Goal: Information Seeking & Learning: Learn about a topic

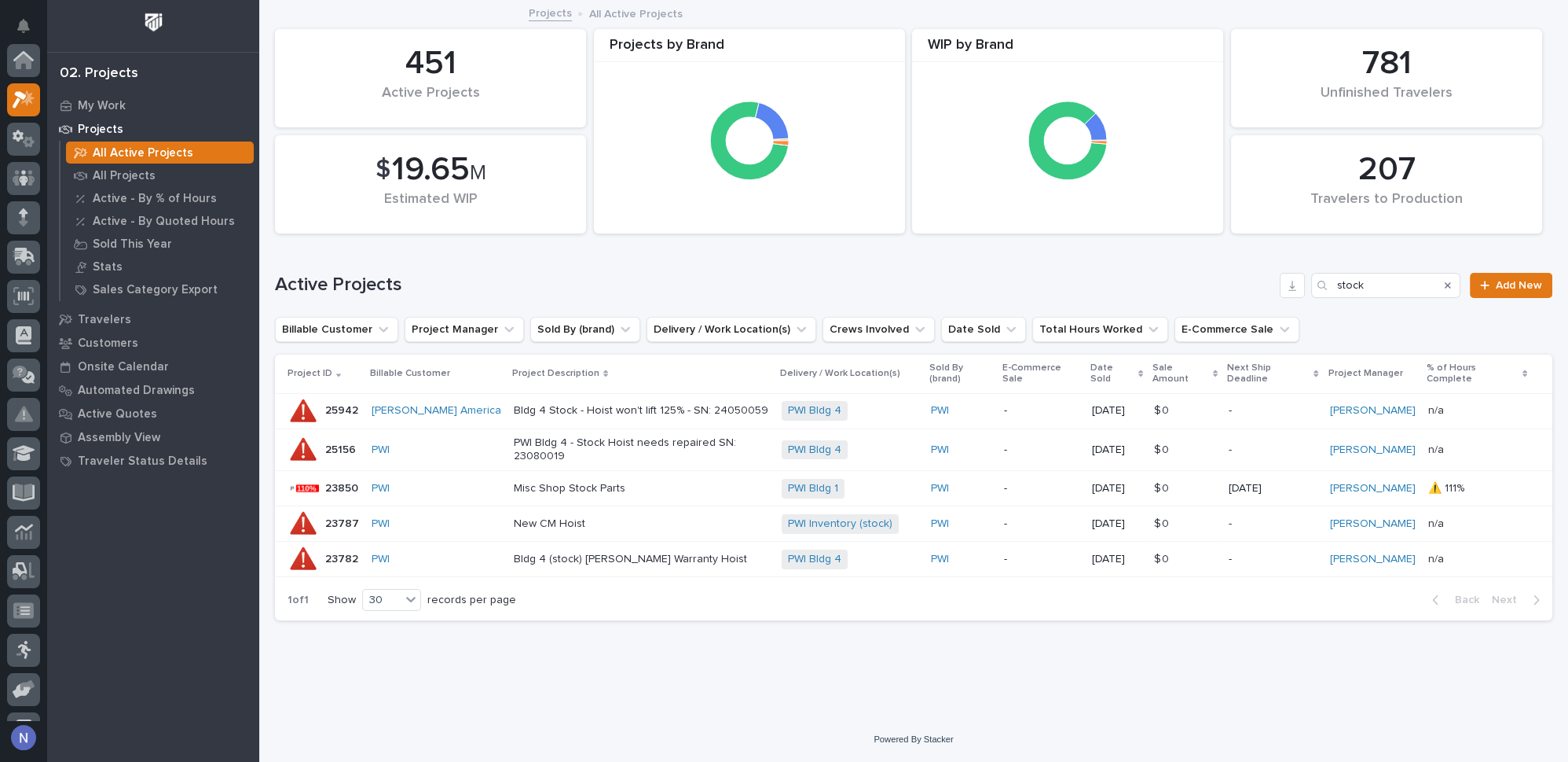
scroll to position [38, 0]
drag, startPoint x: 1368, startPoint y: 288, endPoint x: 1326, endPoint y: 283, distance: 42.3
click at [1326, 283] on div "stock" at bounding box center [1386, 286] width 149 height 25
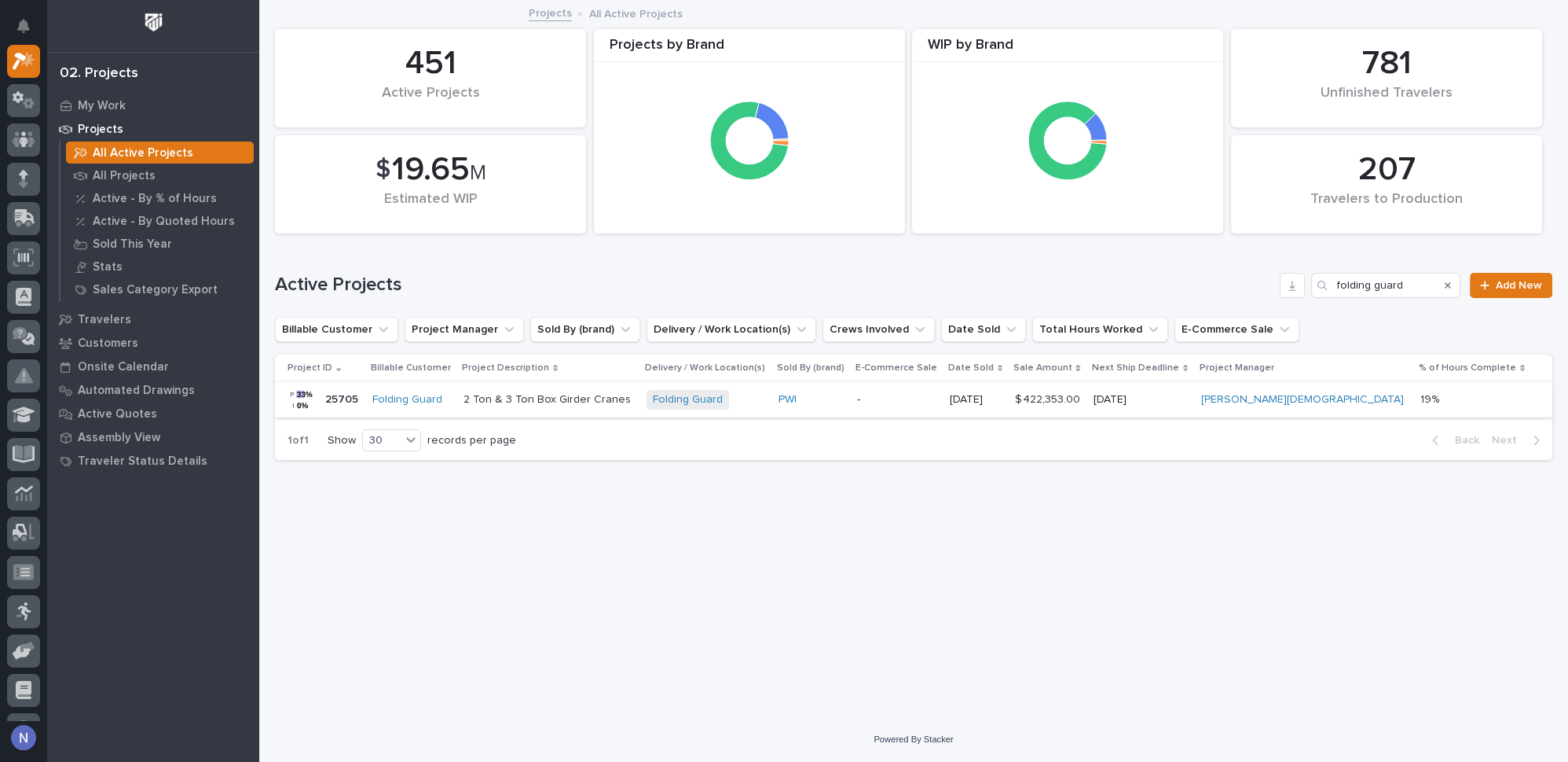
type input "folding guard"
click at [634, 395] on p "2 Ton & 3 Ton Box Girder Cranes" at bounding box center [549, 400] width 170 height 14
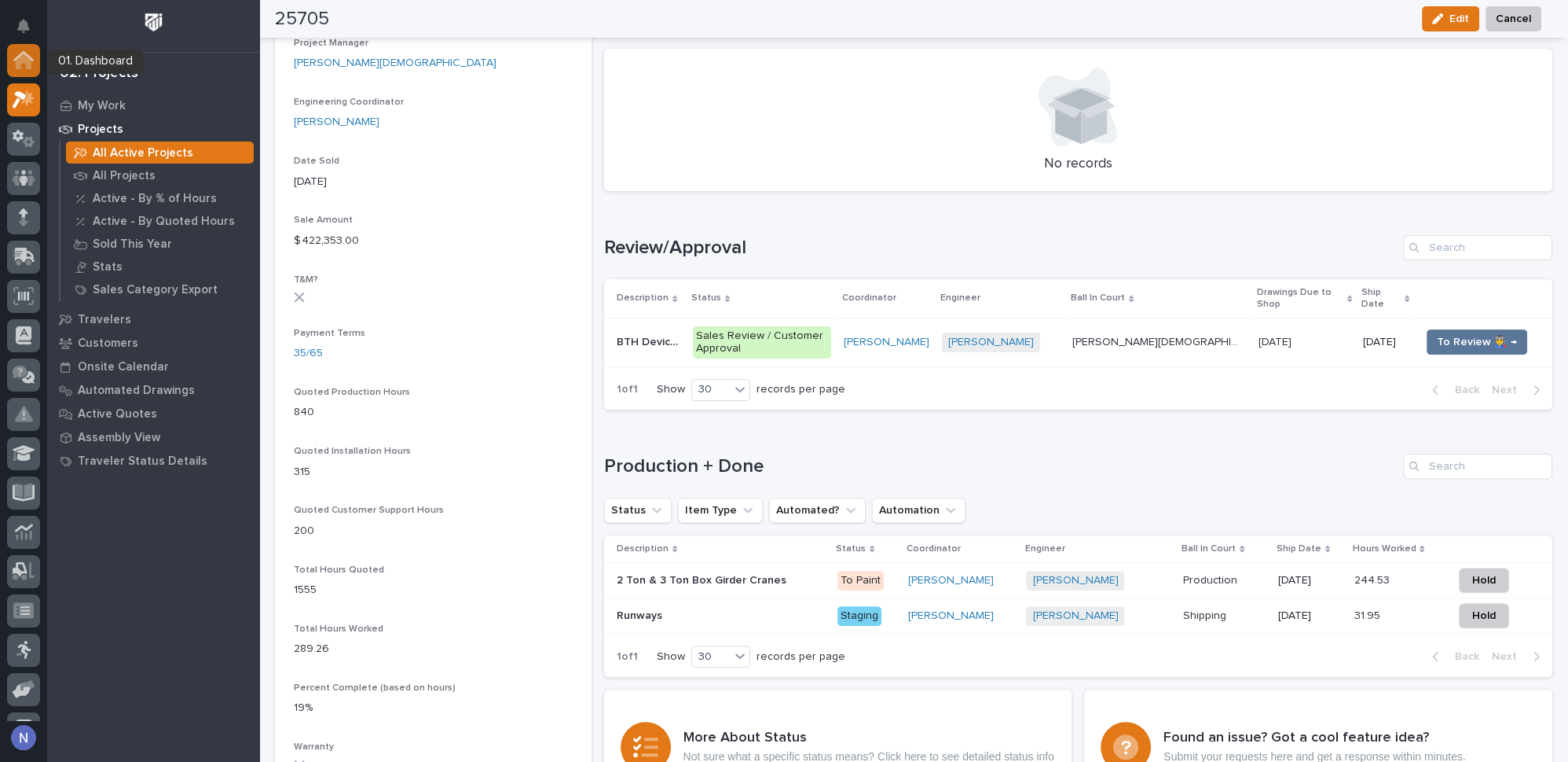
click at [18, 59] on icon at bounding box center [24, 61] width 16 height 16
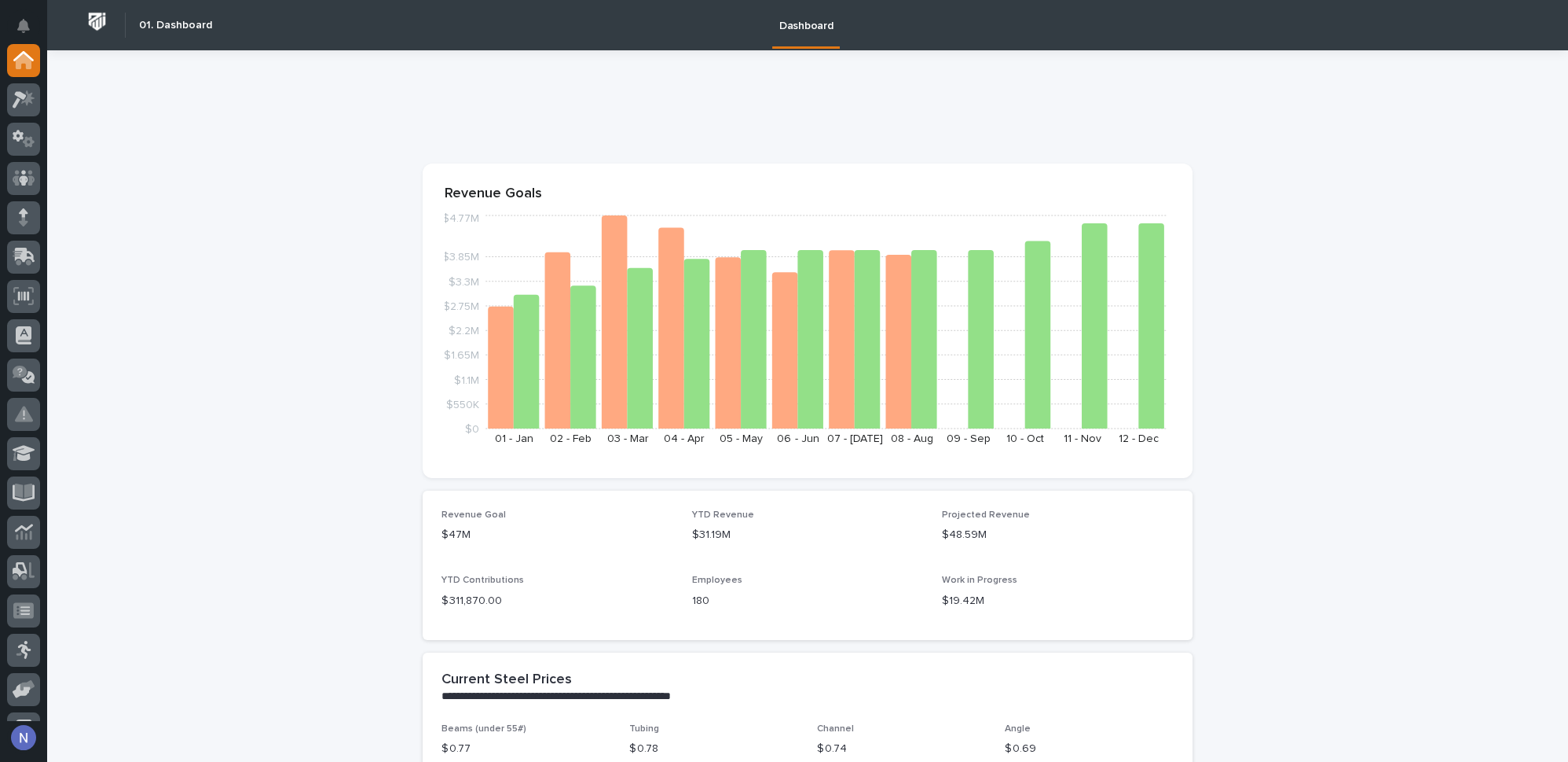
click at [976, 438] on text "09 - Sep" at bounding box center [969, 439] width 44 height 11
click at [28, 532] on icon at bounding box center [24, 531] width 18 height 18
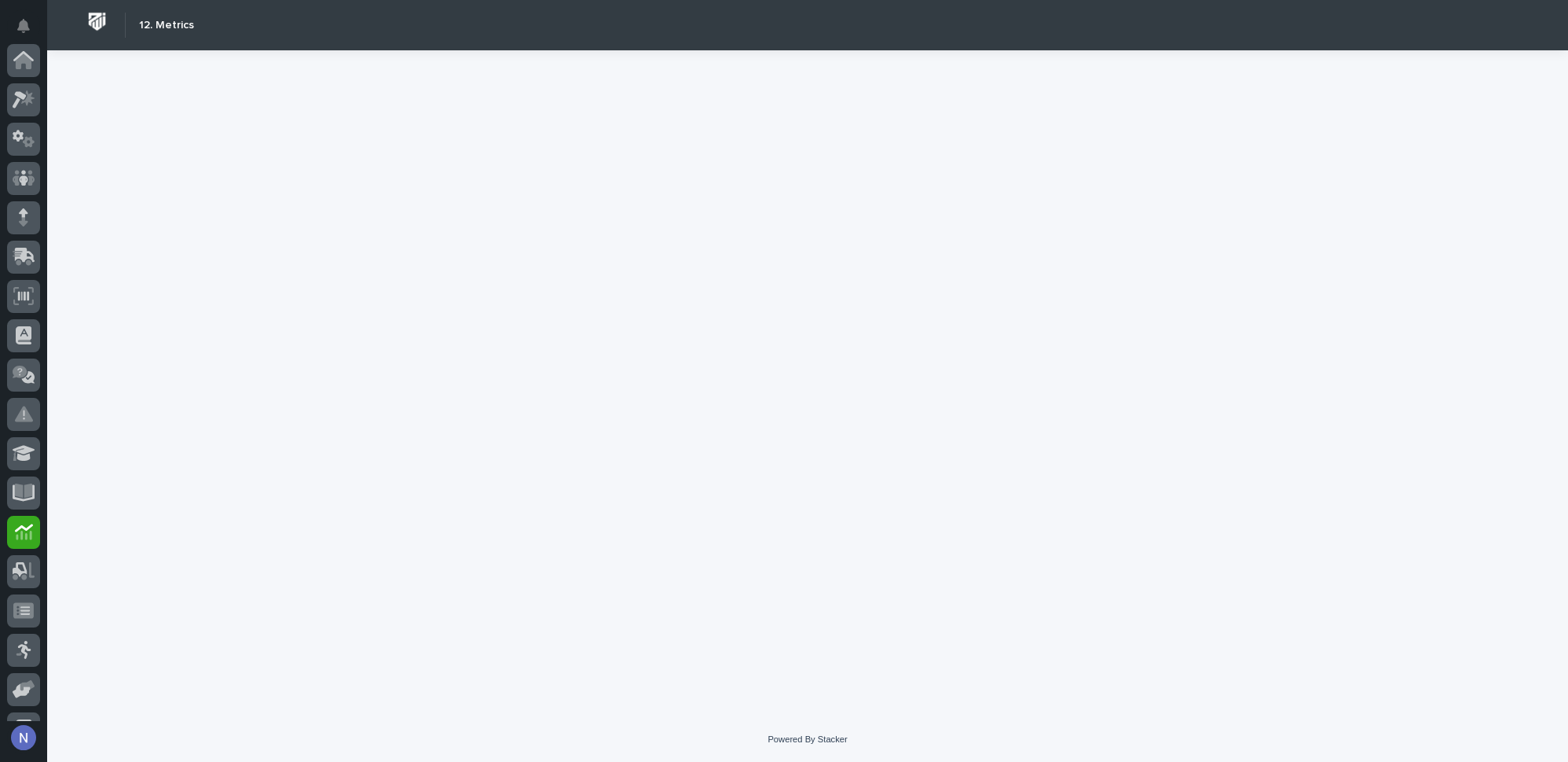
scroll to position [227, 0]
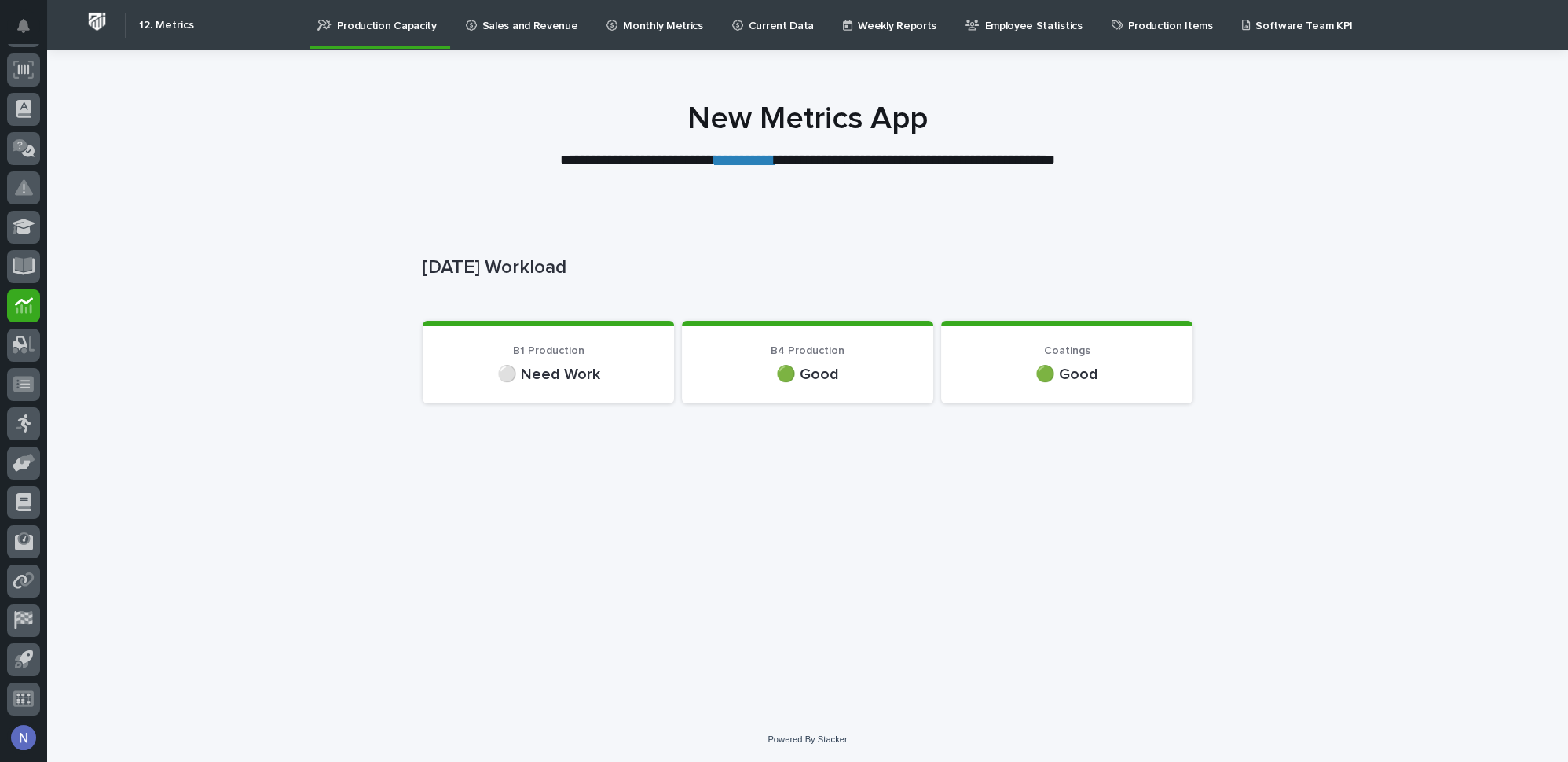
click at [739, 165] on link "**********" at bounding box center [744, 160] width 60 height 14
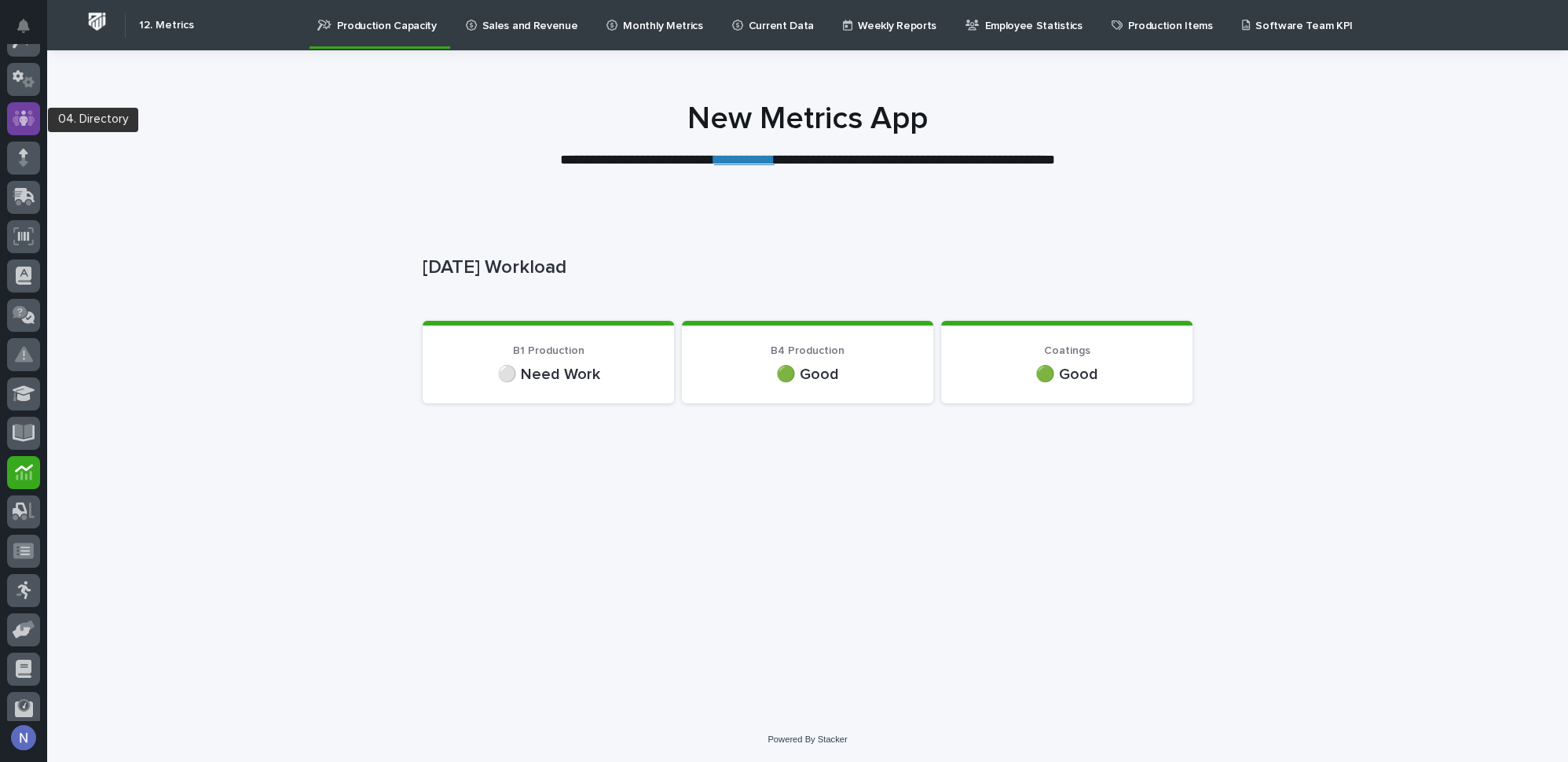
click at [29, 109] on icon at bounding box center [24, 118] width 23 height 18
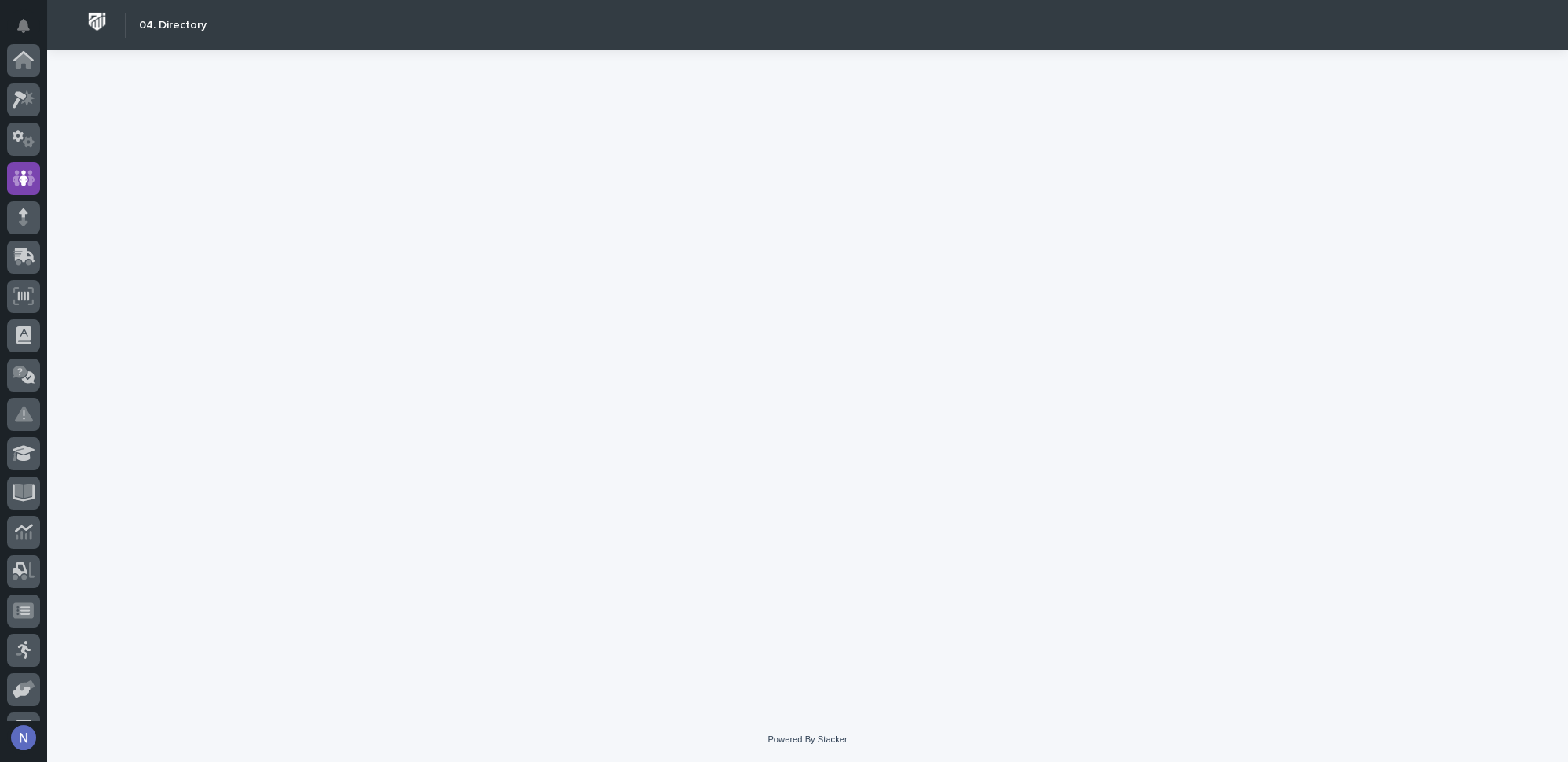
scroll to position [118, 0]
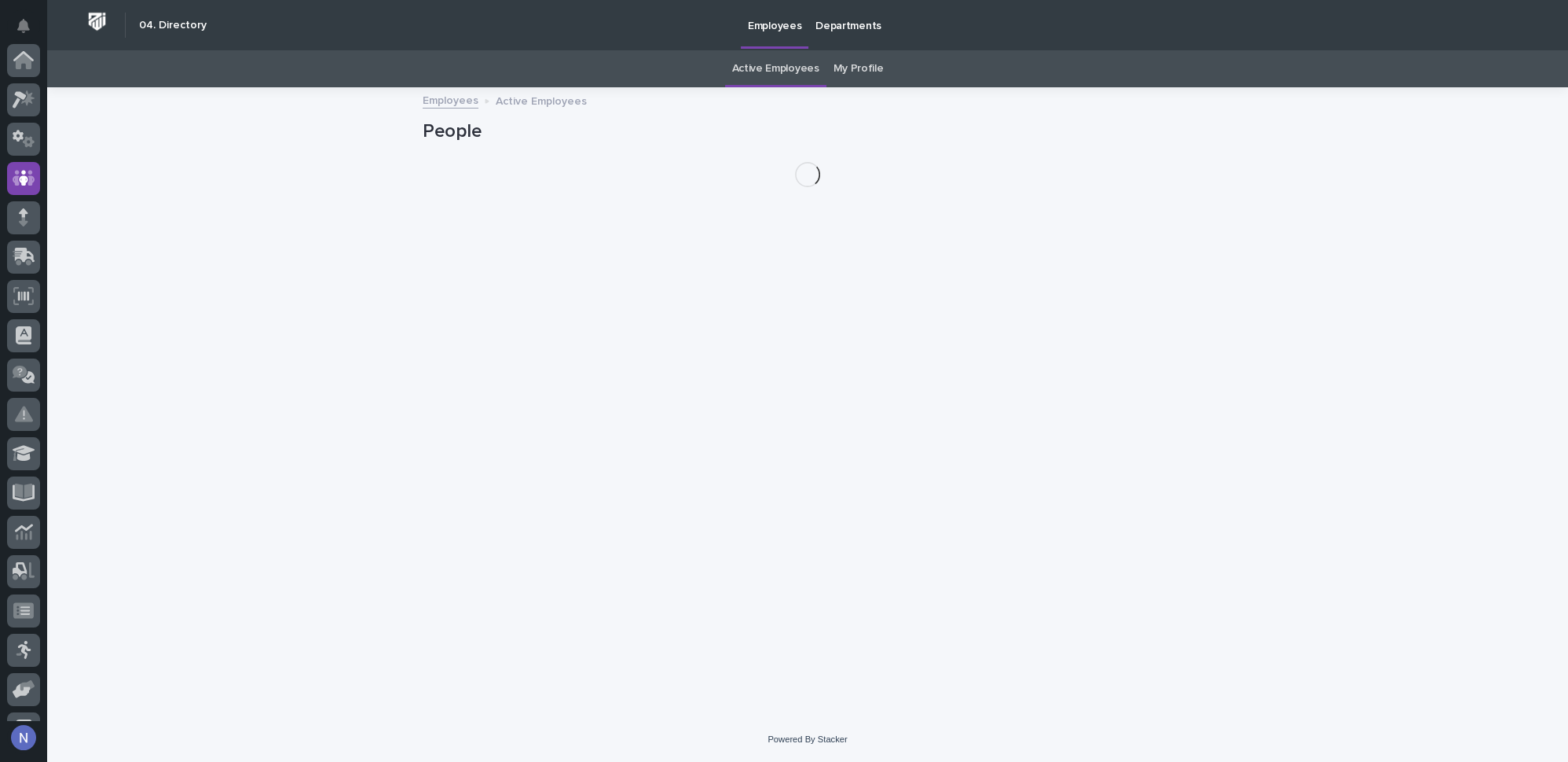
scroll to position [118, 0]
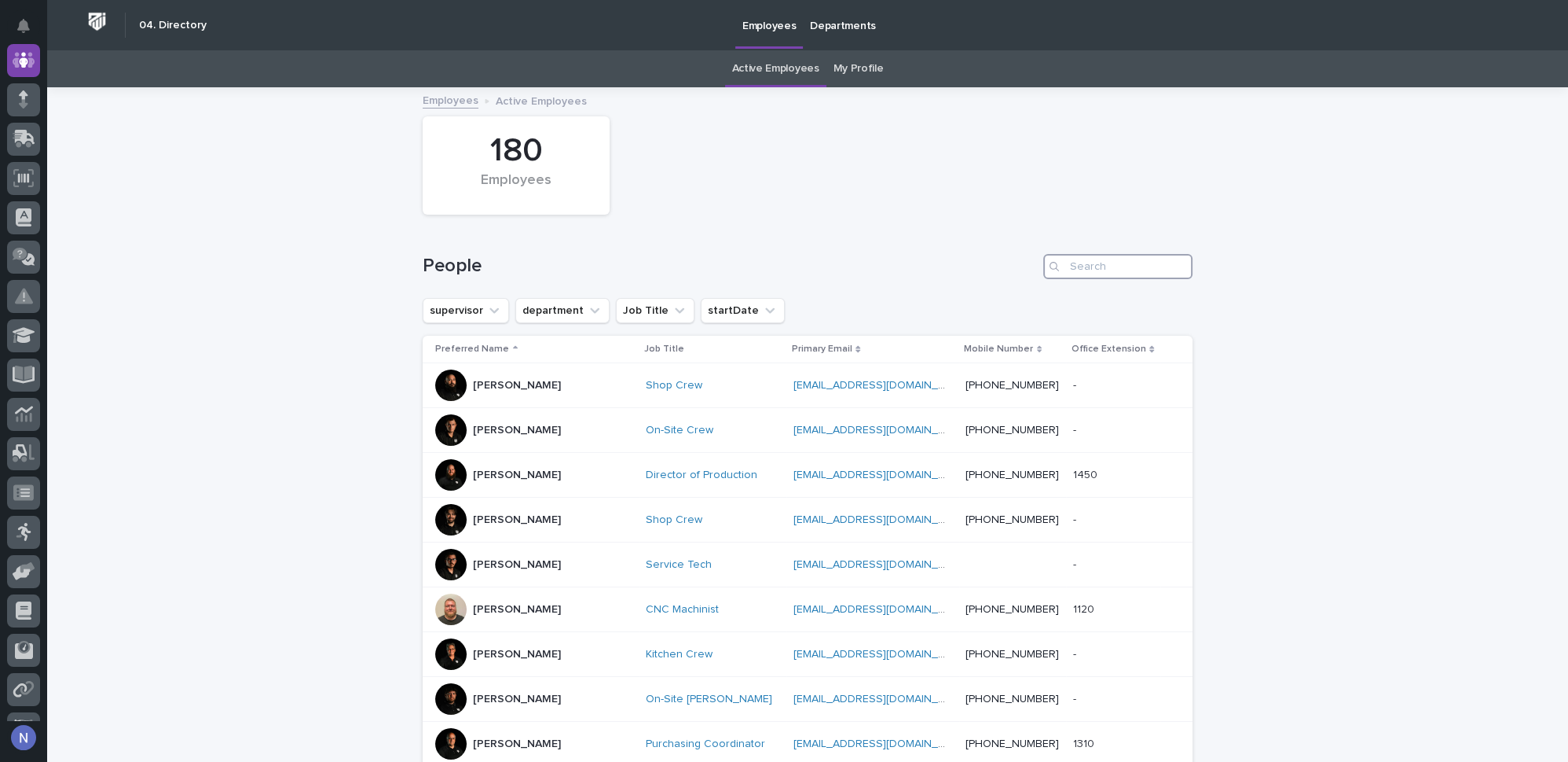
click at [1092, 255] on input "Search" at bounding box center [1119, 266] width 149 height 25
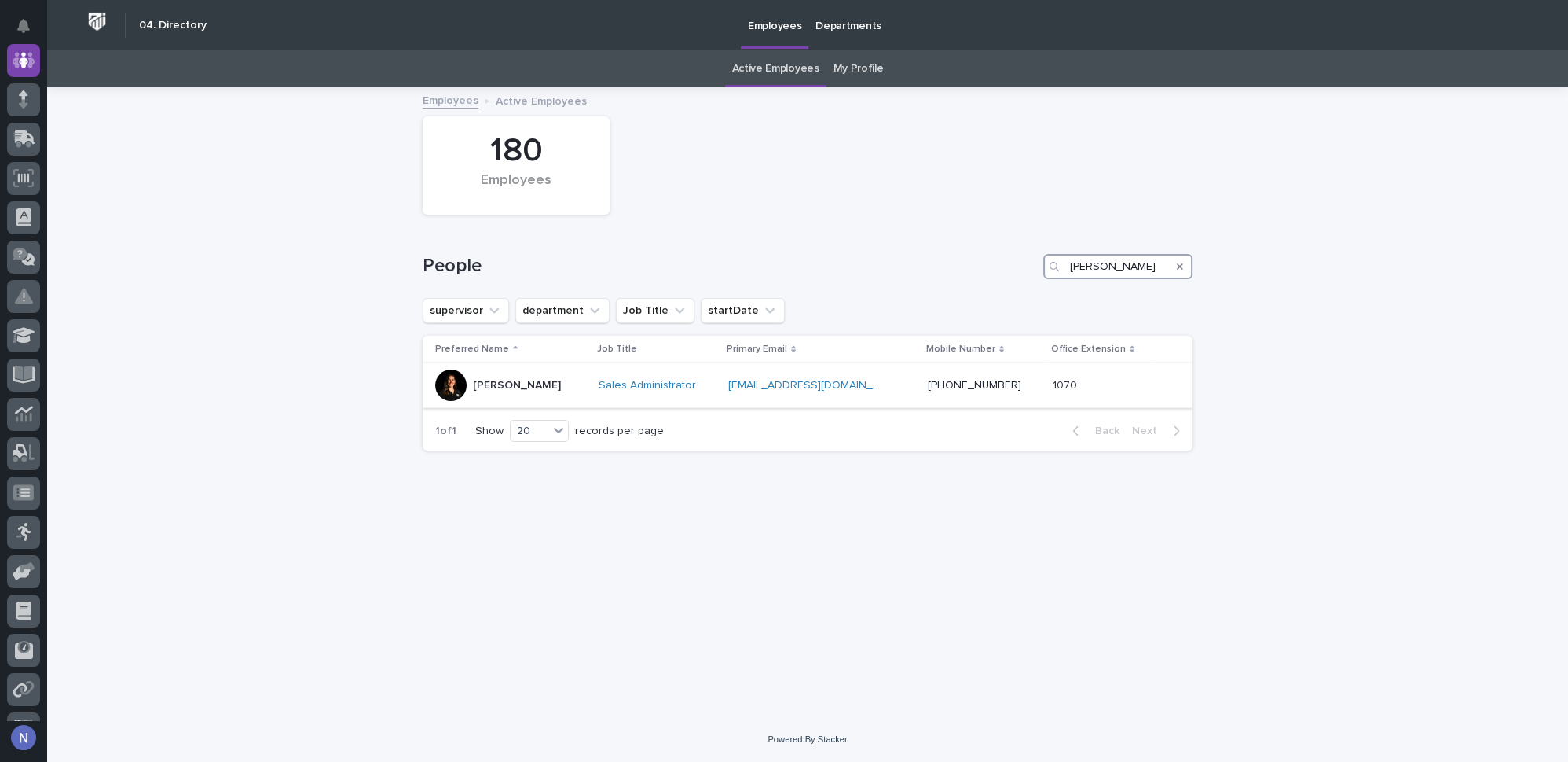
type input "[PERSON_NAME]"
click at [586, 389] on div "[PERSON_NAME]" at bounding box center [511, 384] width 151 height 31
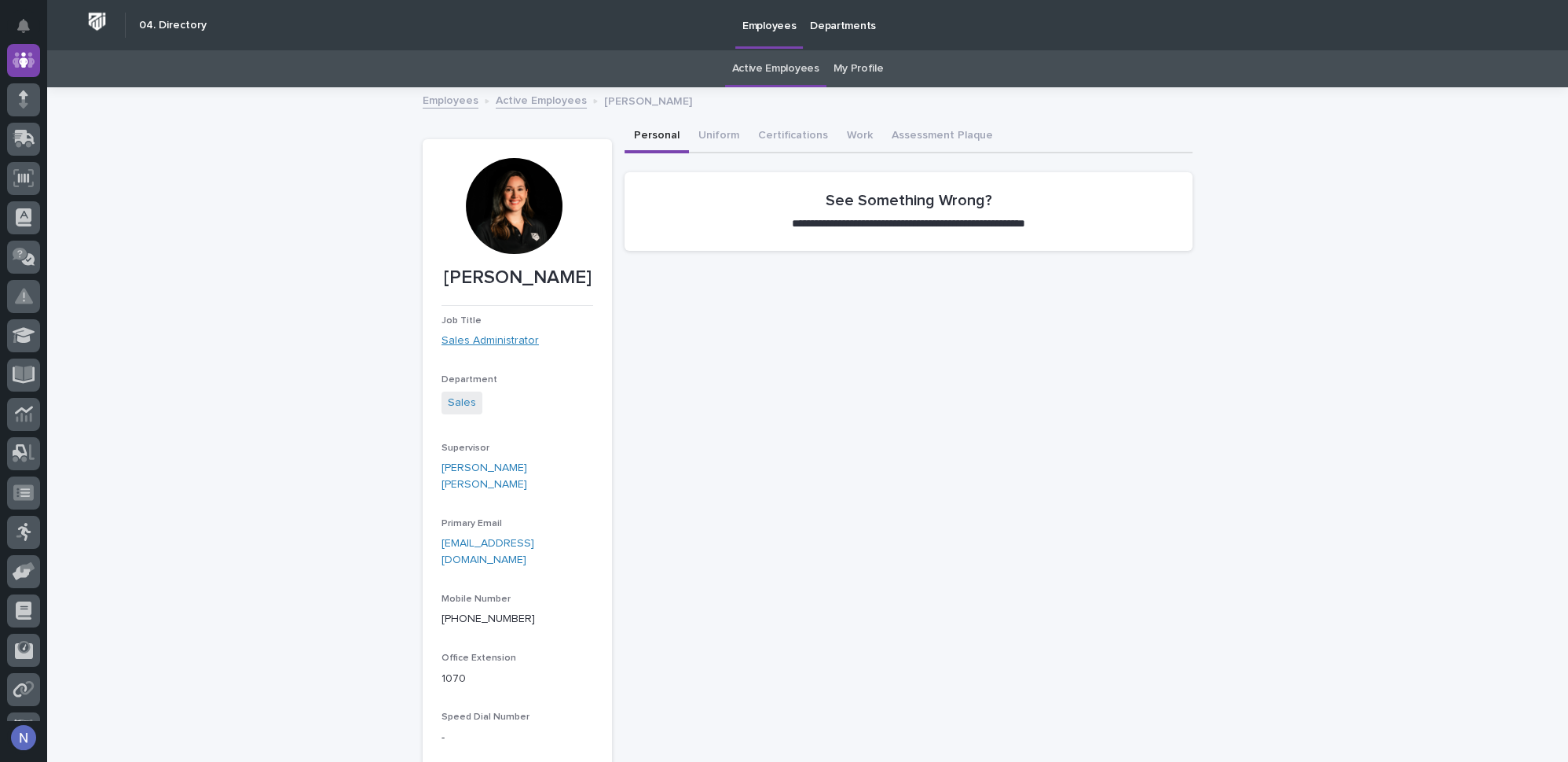
click at [491, 339] on link "Sales Administrator" at bounding box center [490, 340] width 98 height 16
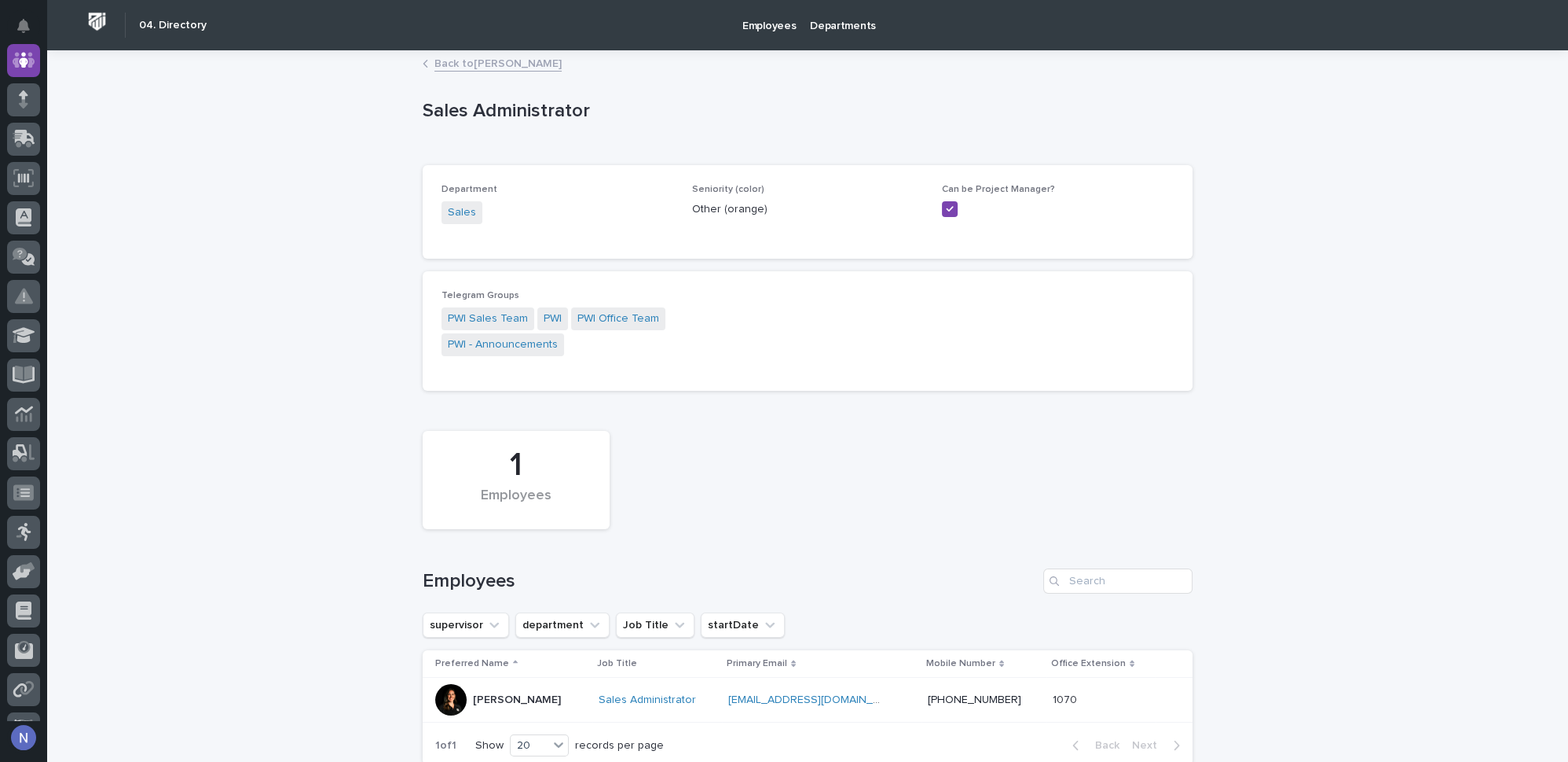
click at [472, 62] on link "Back to [PERSON_NAME]" at bounding box center [498, 62] width 127 height 18
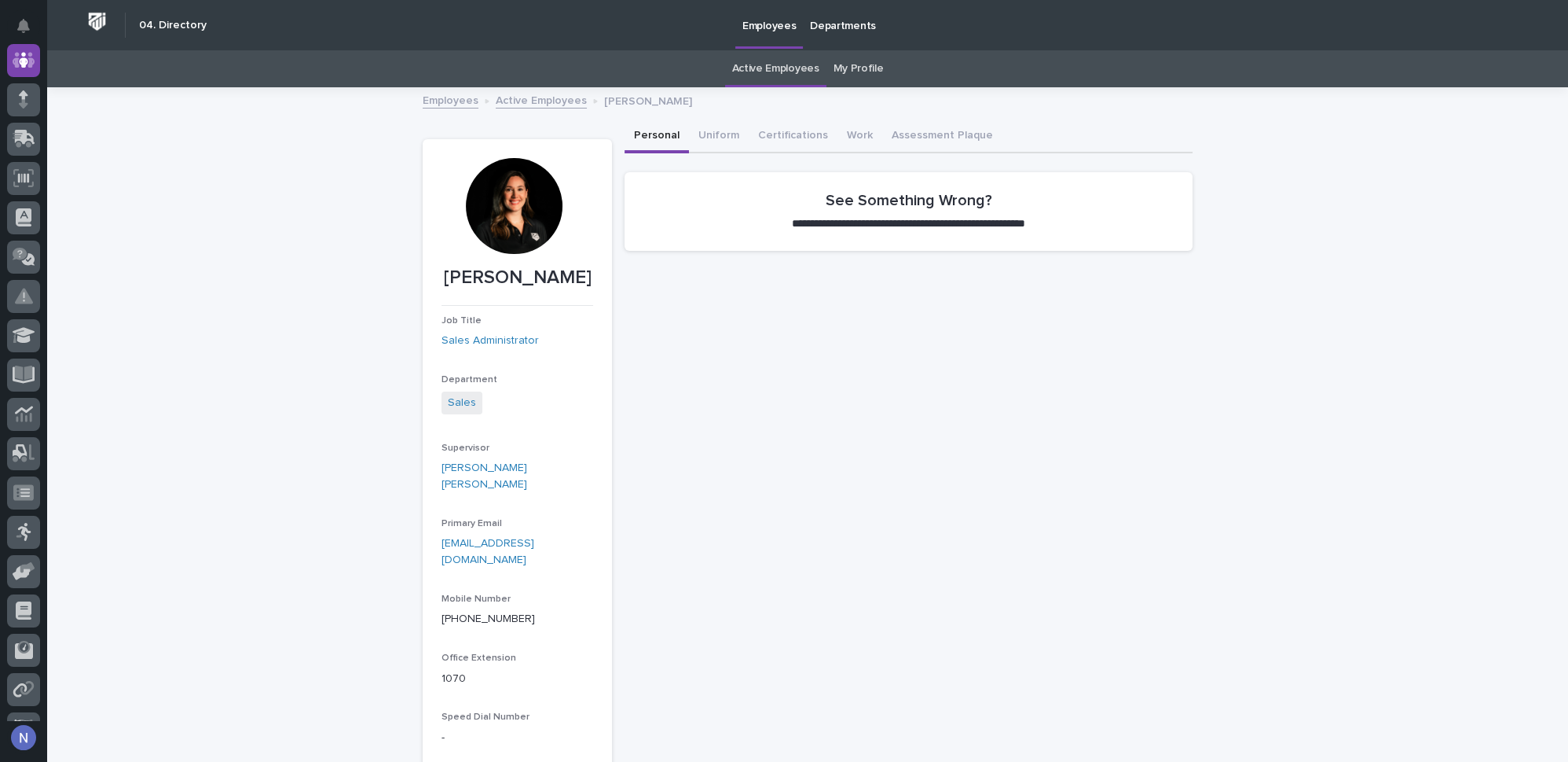
click at [538, 101] on link "Active Employees" at bounding box center [541, 99] width 91 height 18
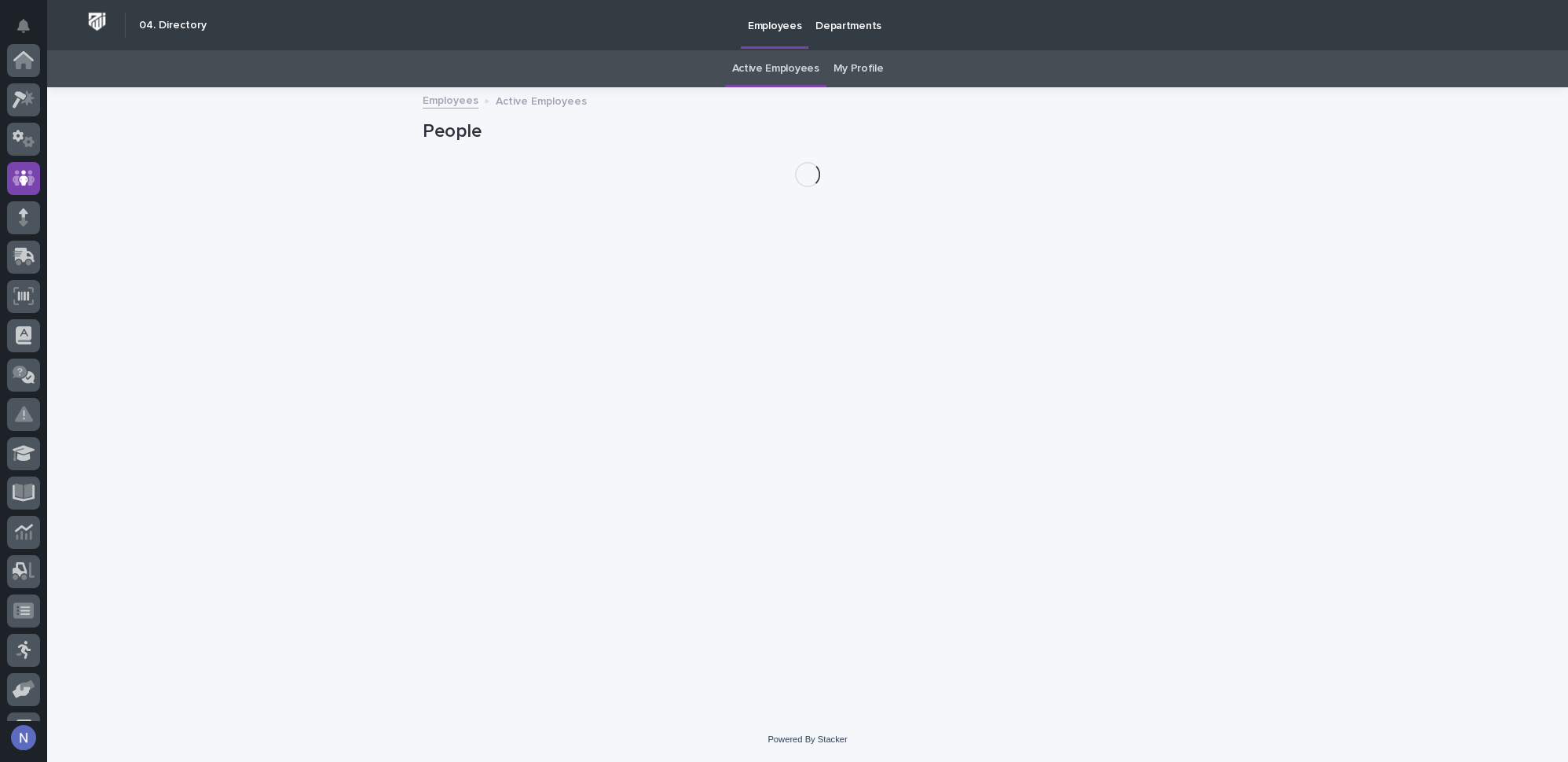
scroll to position [118, 0]
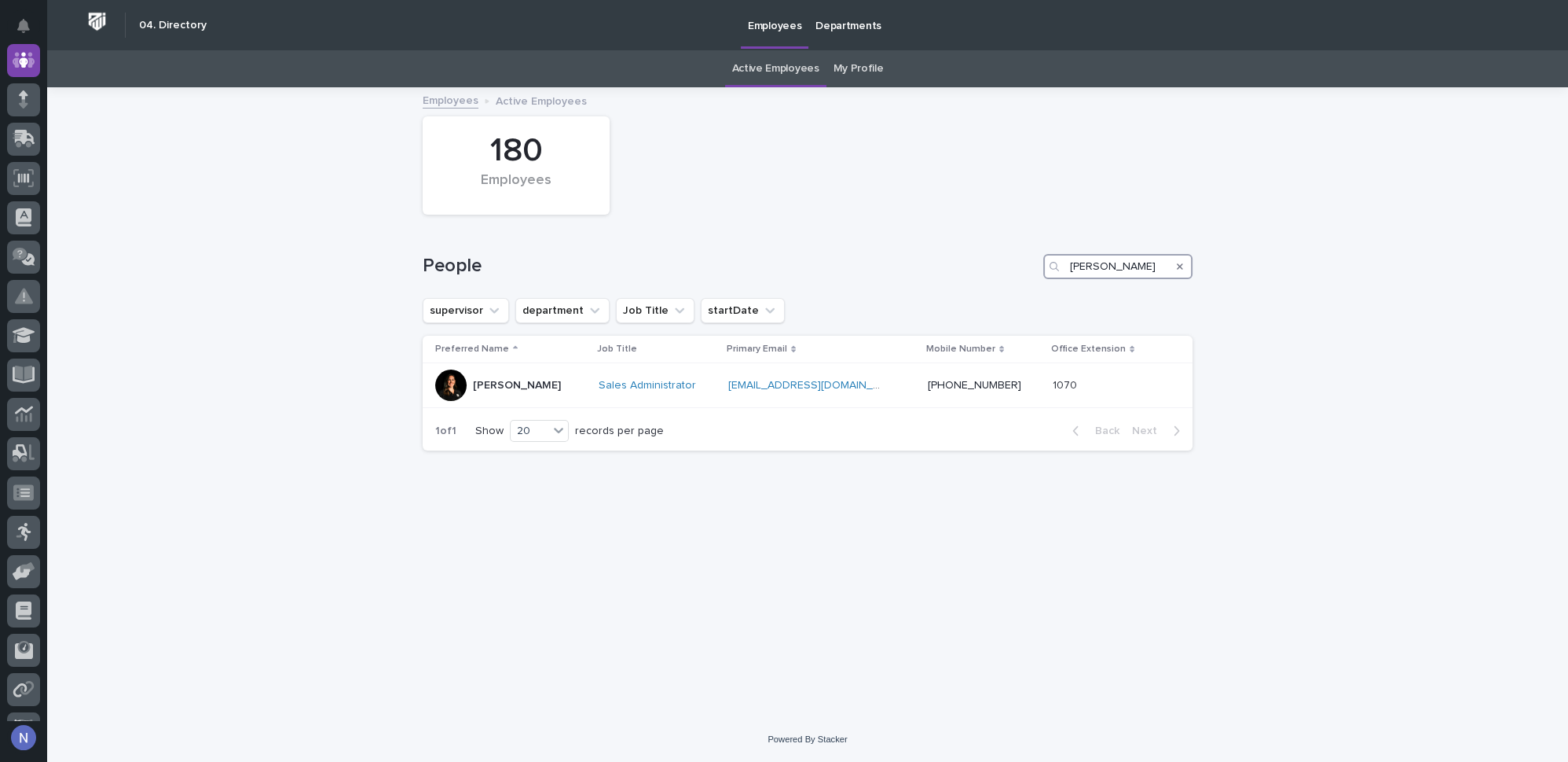
drag, startPoint x: 1129, startPoint y: 272, endPoint x: 1051, endPoint y: 271, distance: 78.0
click at [1051, 271] on div "[PERSON_NAME]" at bounding box center [1119, 266] width 149 height 25
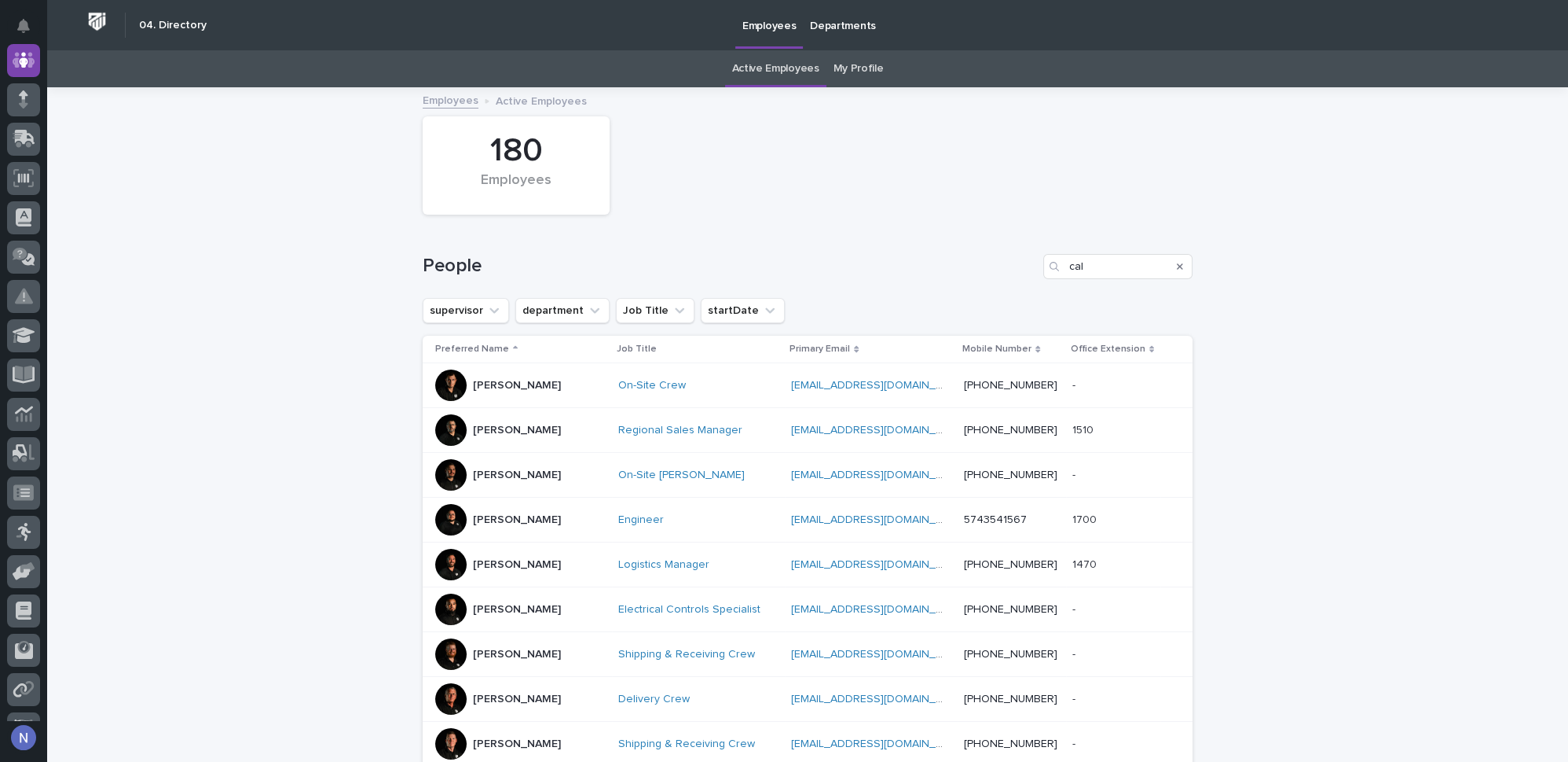
click at [1035, 268] on div "People cal" at bounding box center [808, 266] width 770 height 25
drag, startPoint x: 1065, startPoint y: 262, endPoint x: 1057, endPoint y: 262, distance: 8.0
click at [1057, 262] on div "cal" at bounding box center [1119, 266] width 149 height 25
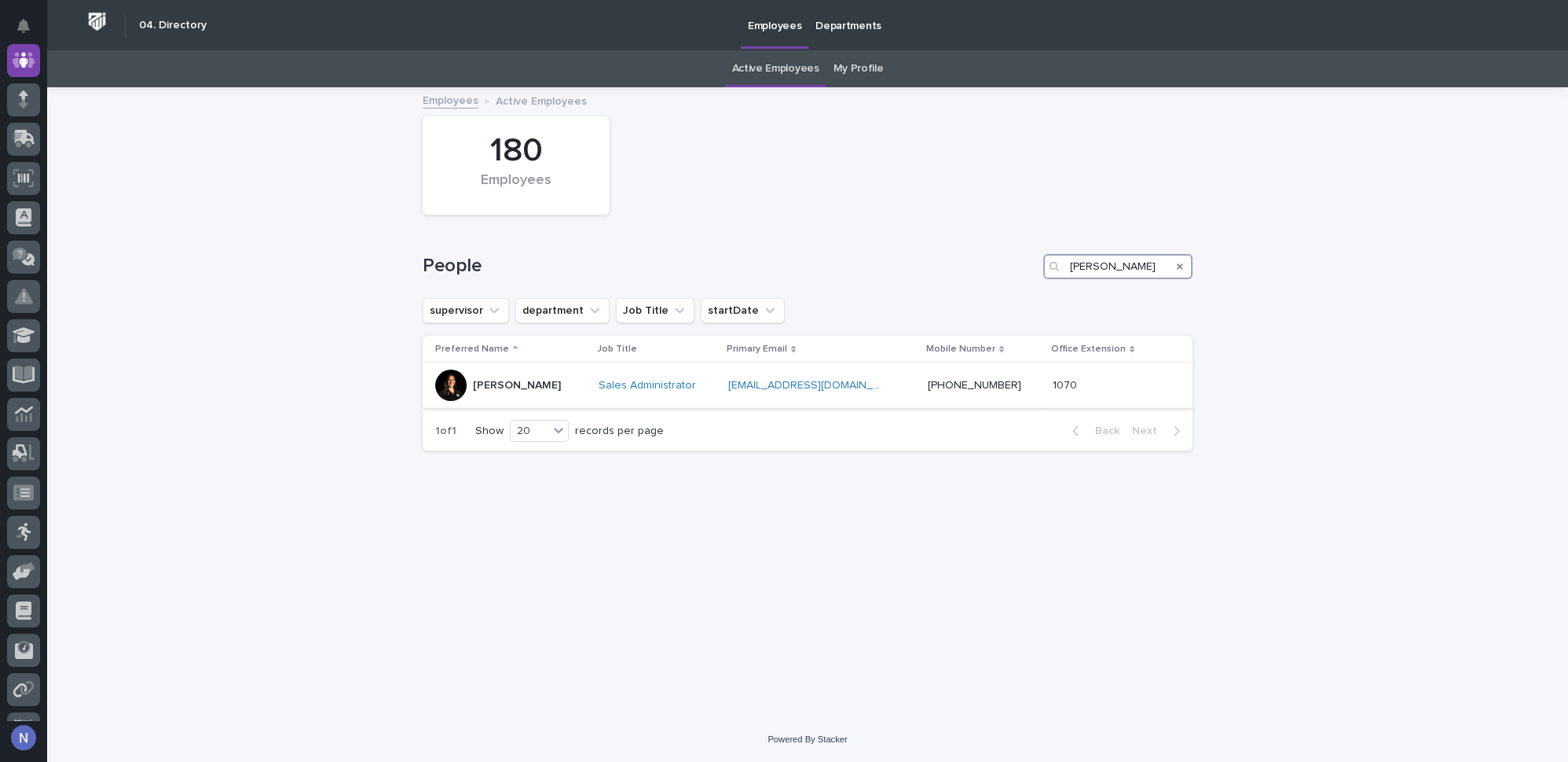
type input "[PERSON_NAME]"
click at [885, 387] on p at bounding box center [806, 386] width 157 height 14
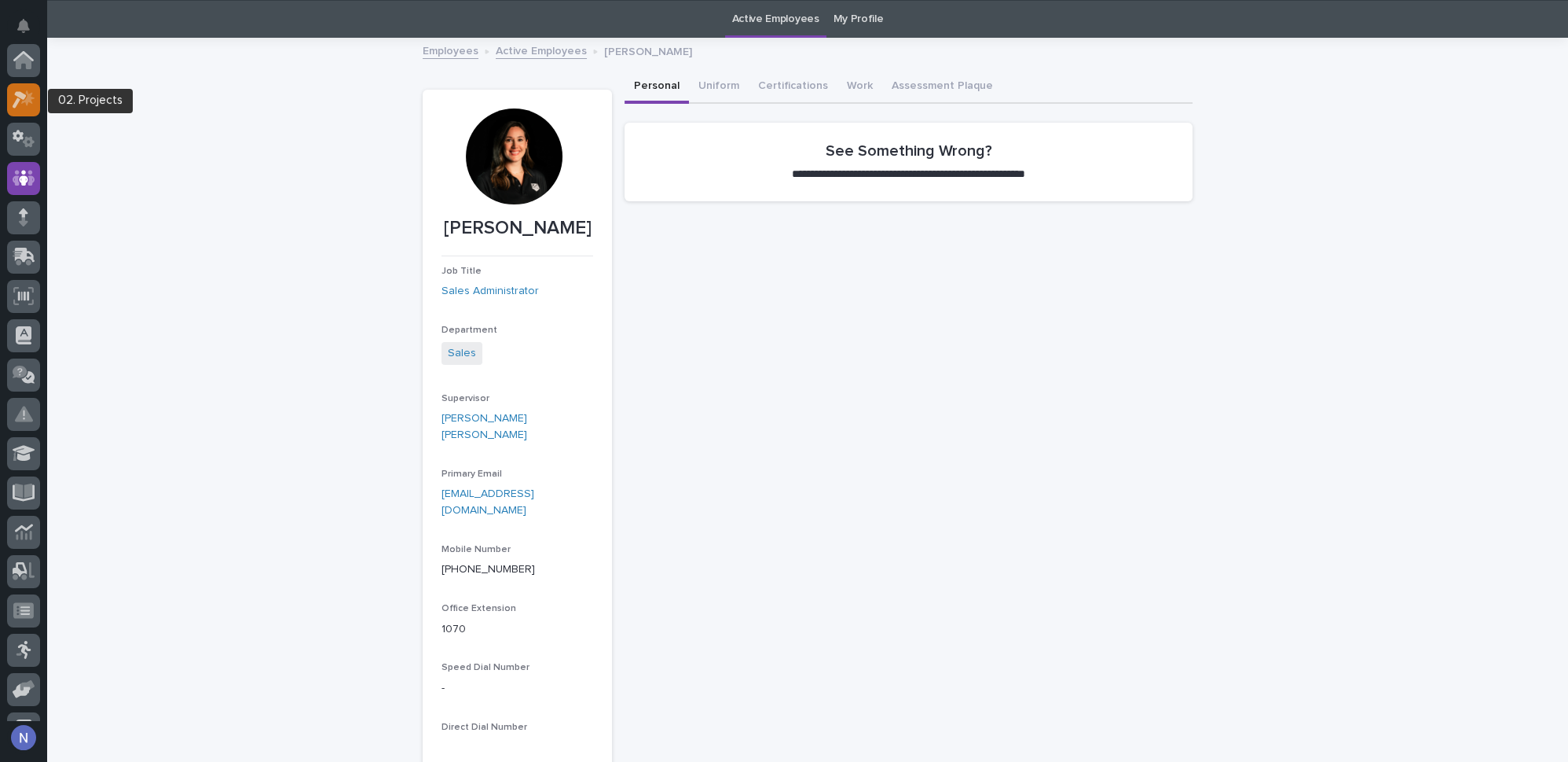
click at [21, 109] on div at bounding box center [23, 99] width 33 height 33
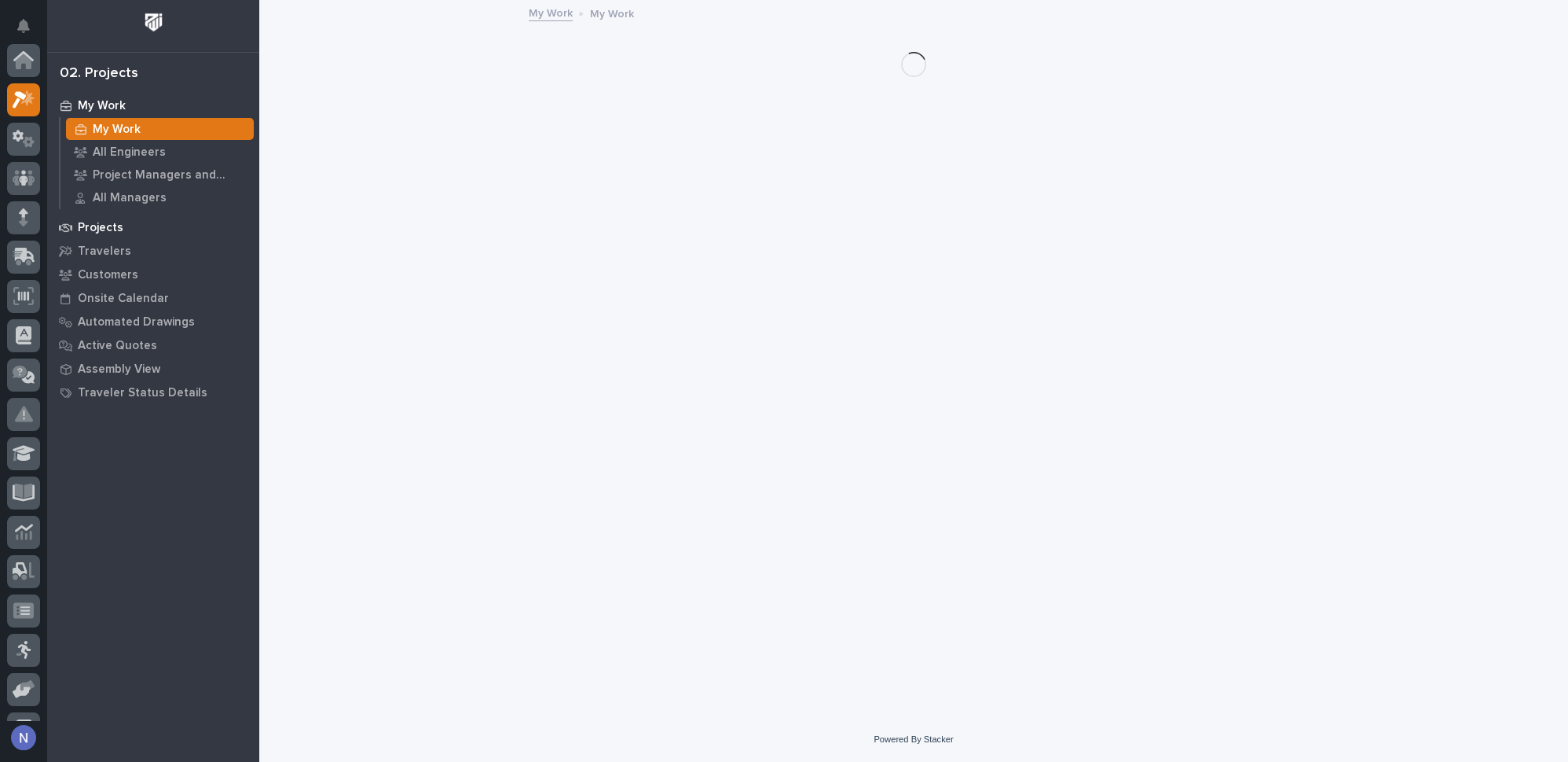
scroll to position [38, 0]
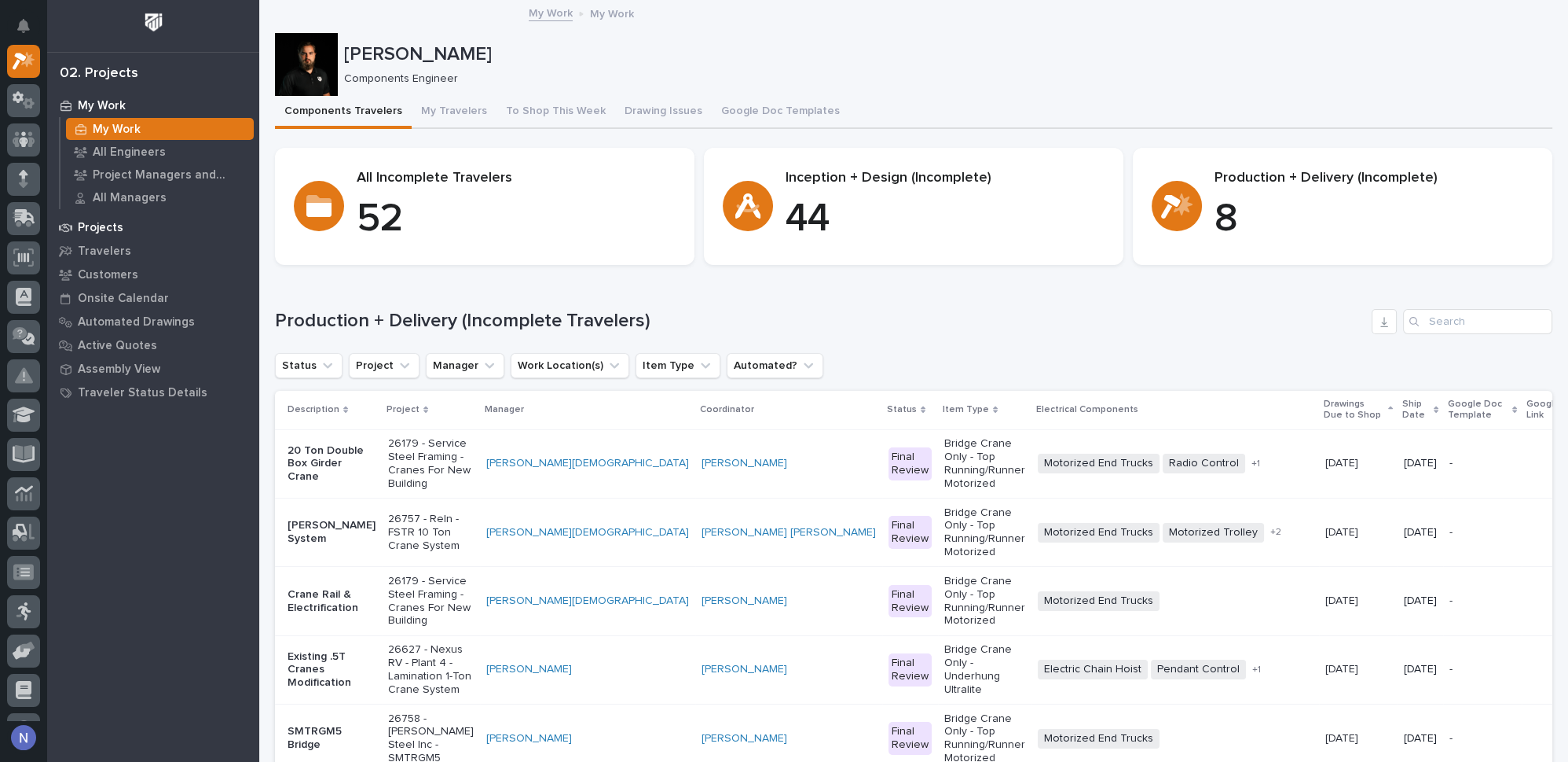
click at [123, 225] on div "Projects" at bounding box center [153, 227] width 204 height 22
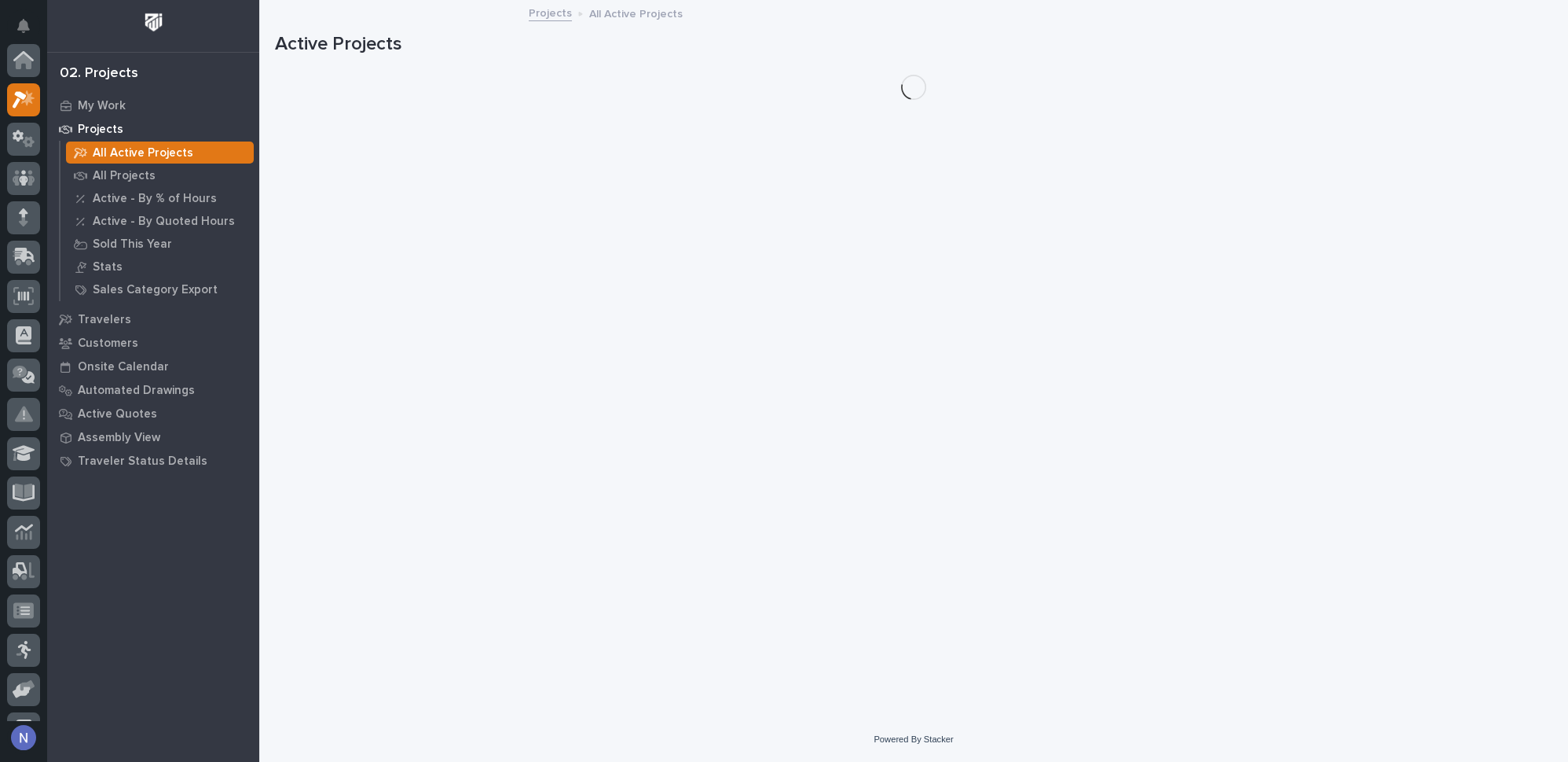
scroll to position [38, 0]
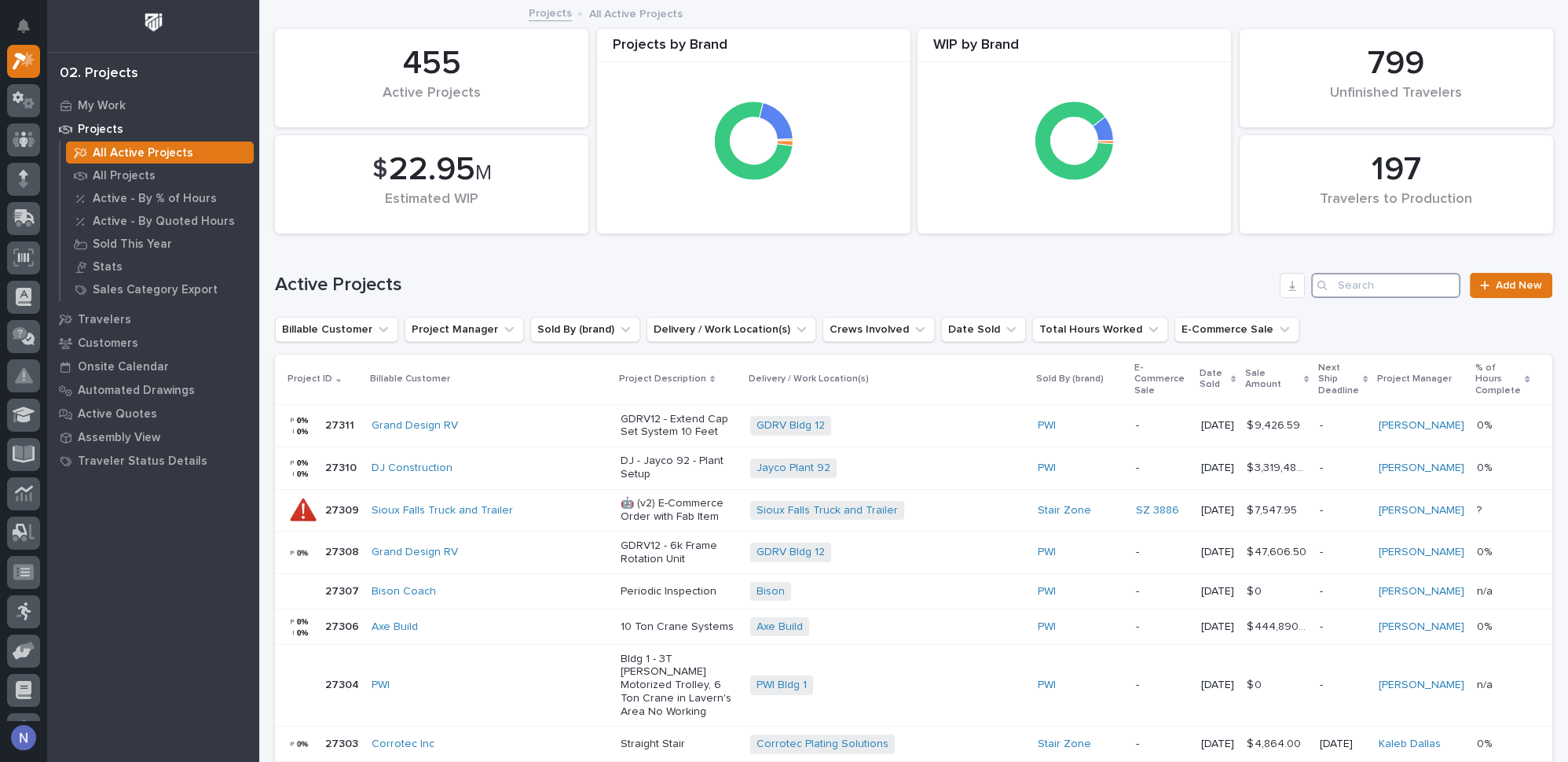
click at [1346, 287] on input "Search" at bounding box center [1386, 286] width 149 height 25
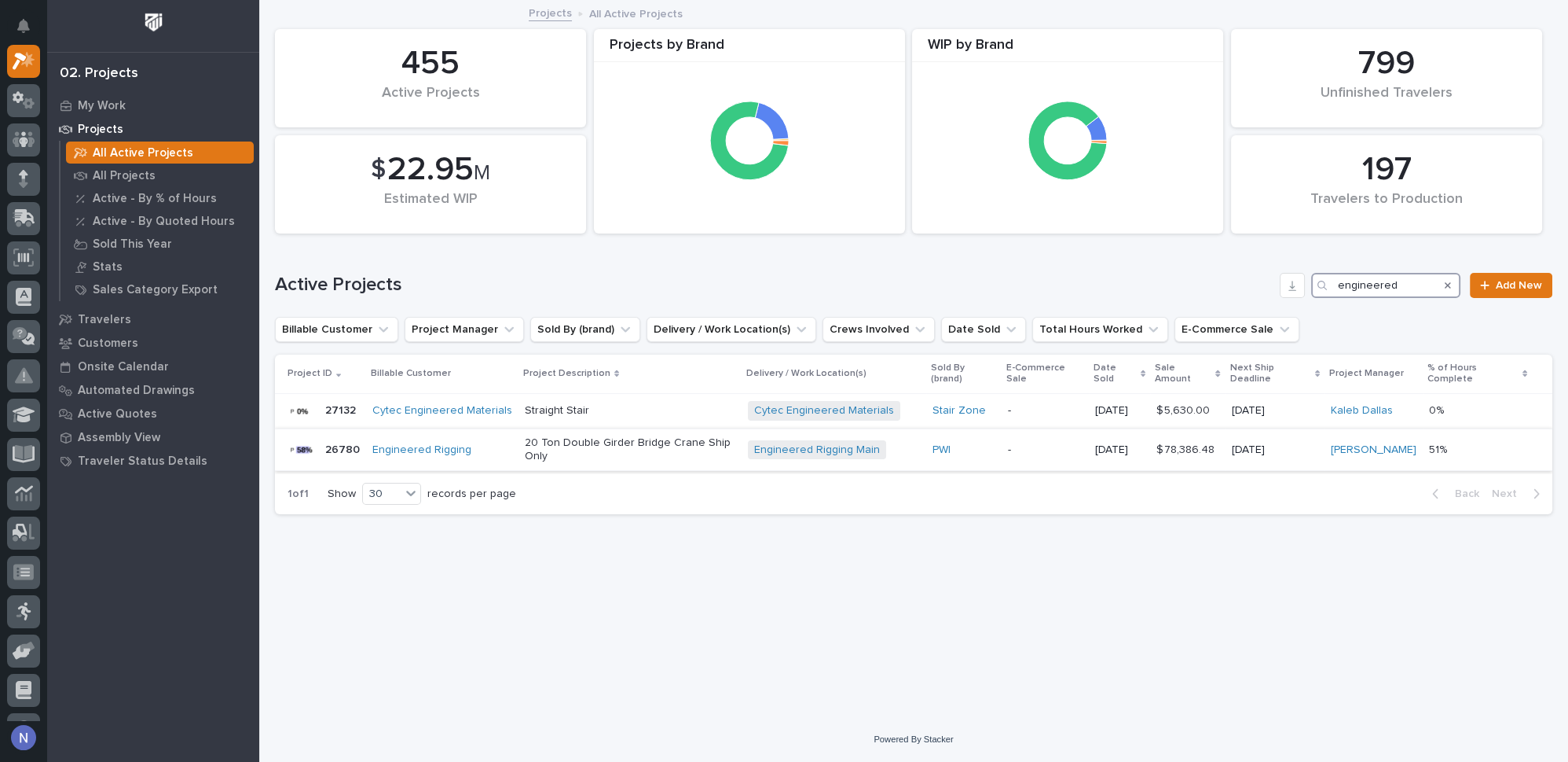
type input "engineered"
click at [916, 440] on div "Engineered Rigging Main + 0" at bounding box center [834, 450] width 172 height 20
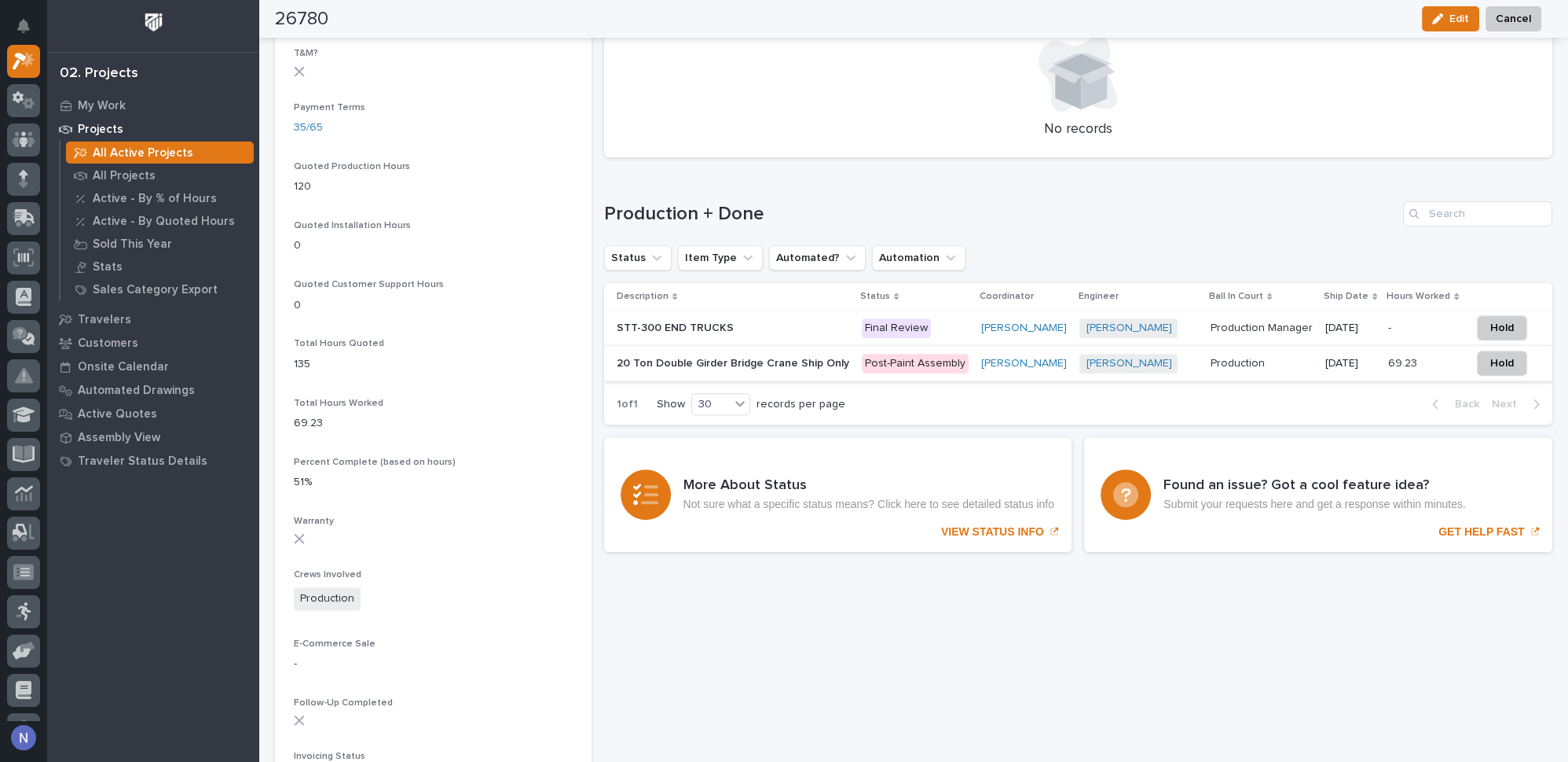
scroll to position [952, 0]
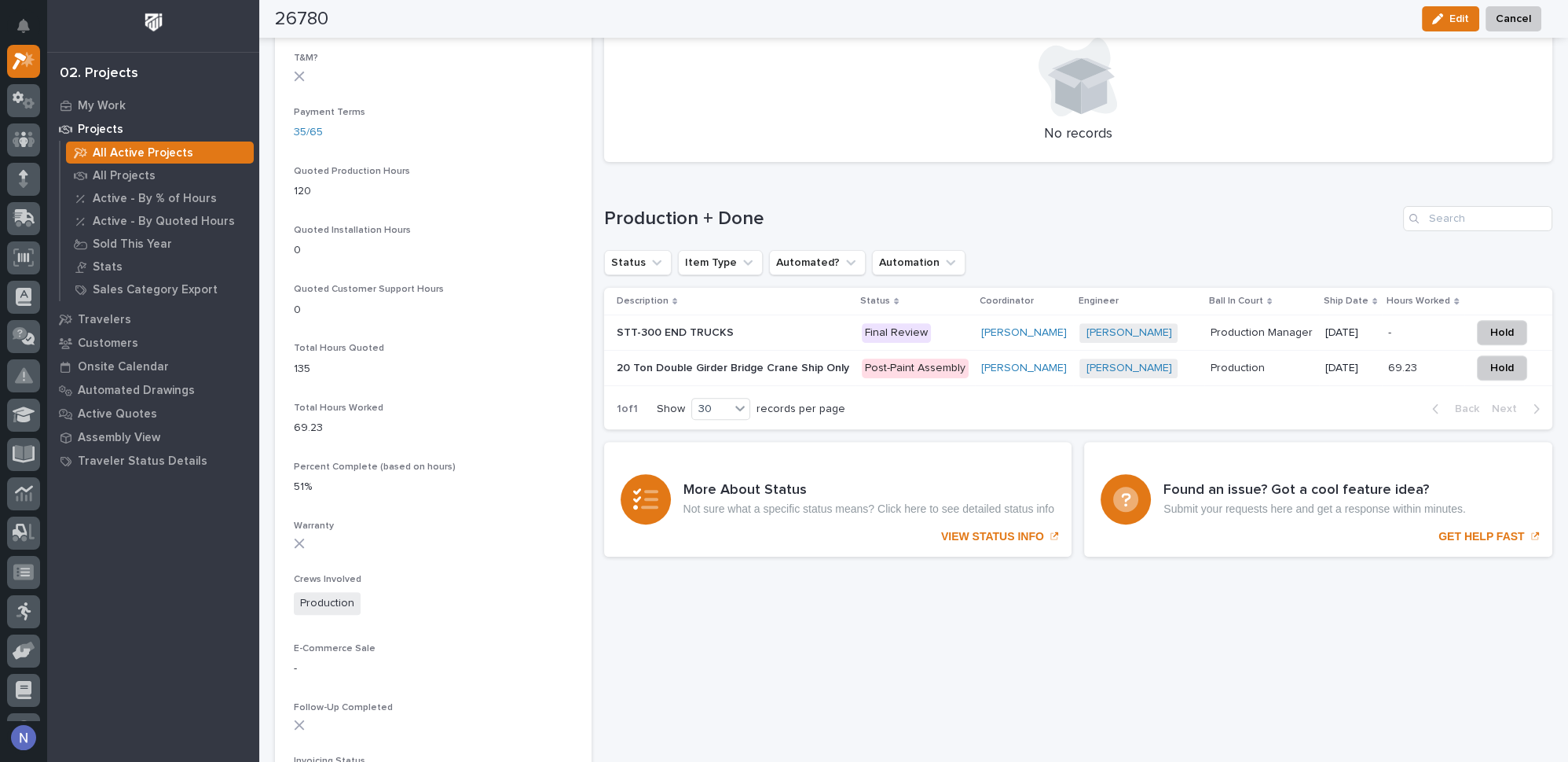
click at [847, 367] on td "20 Ton Double Girder Bridge Crane Ship Only 20 Ton Double Girder Bridge Crane S…" at bounding box center [730, 368] width 252 height 36
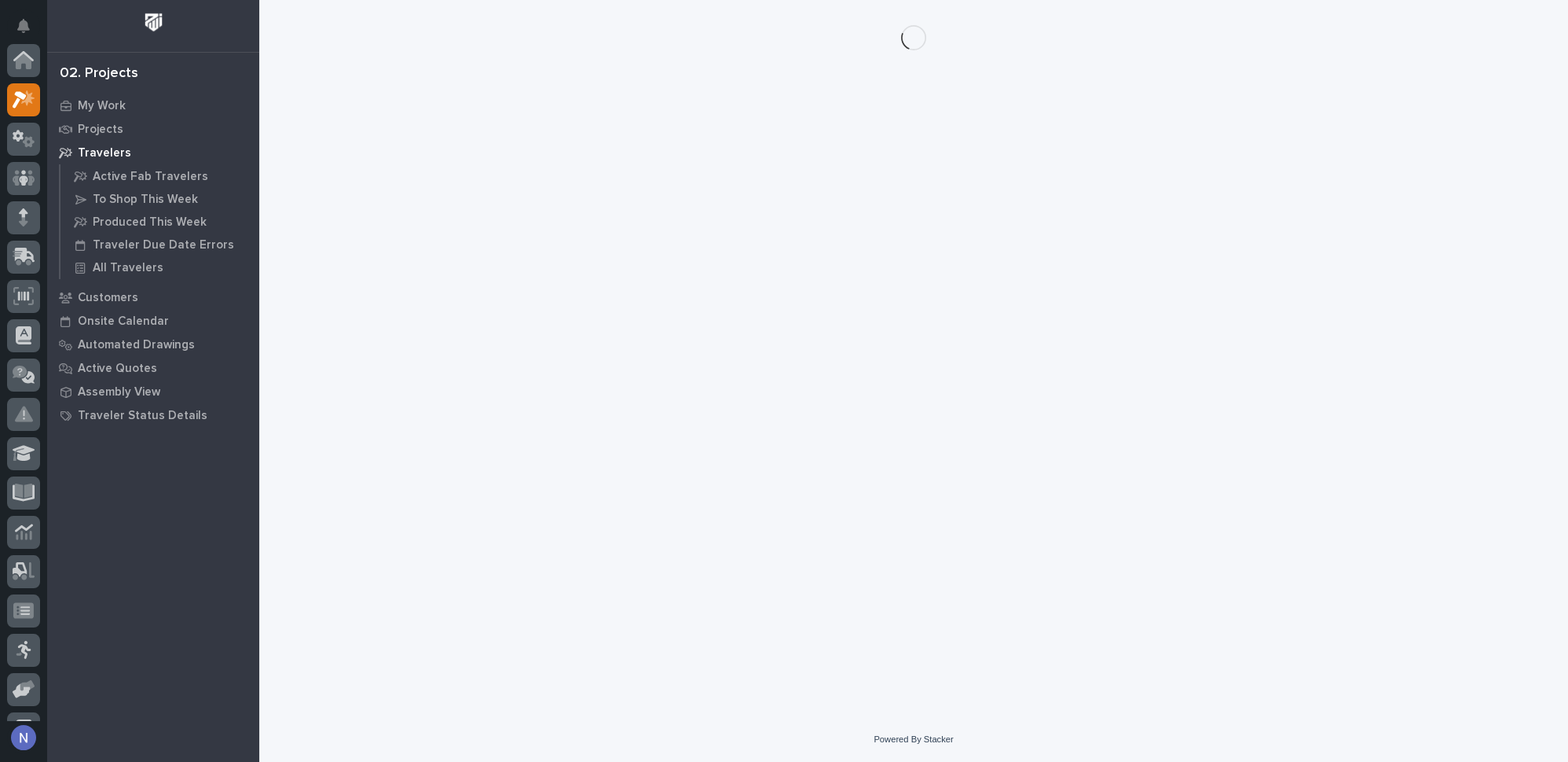
scroll to position [38, 0]
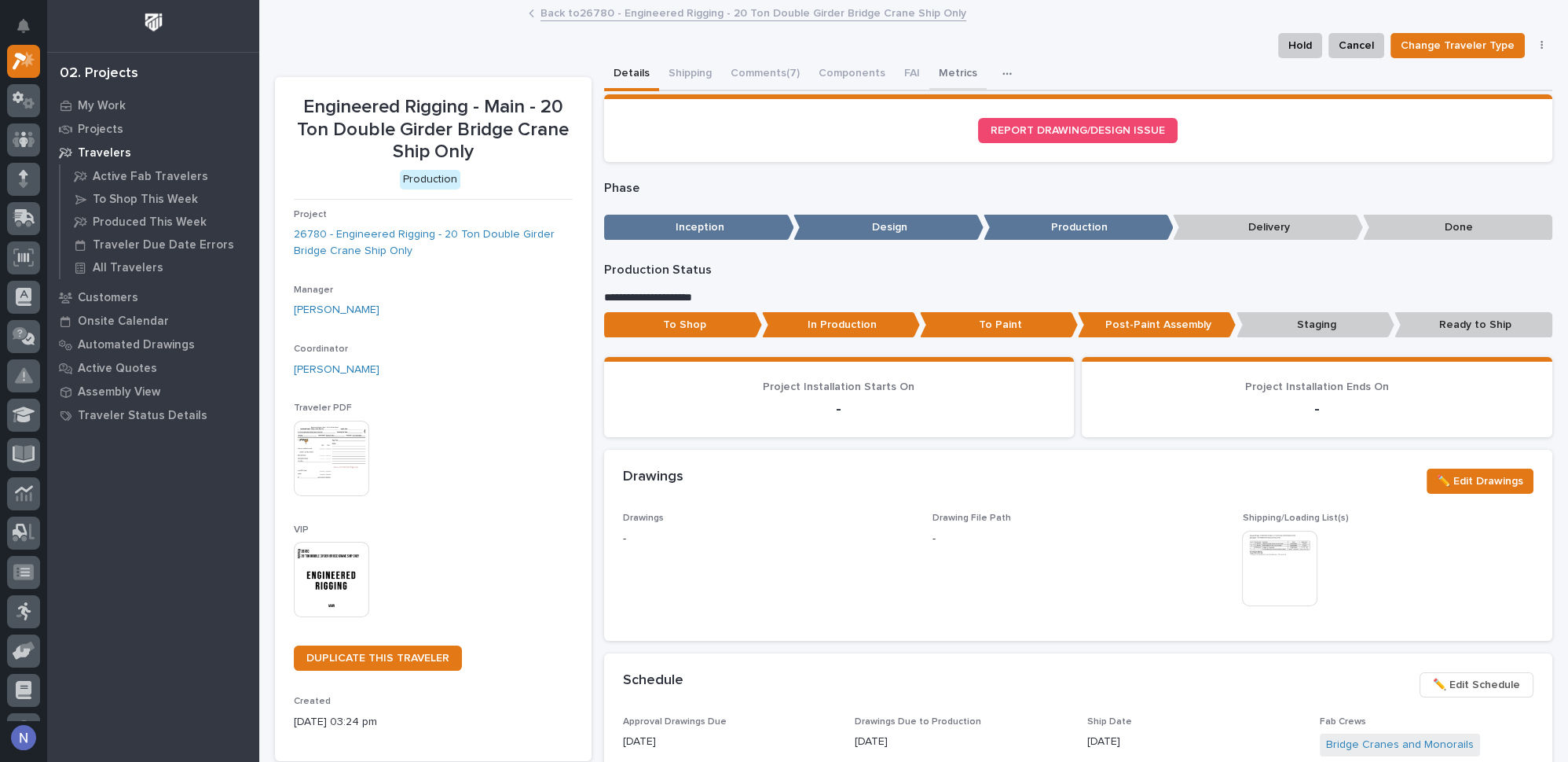
click at [943, 75] on button "Metrics" at bounding box center [958, 75] width 58 height 33
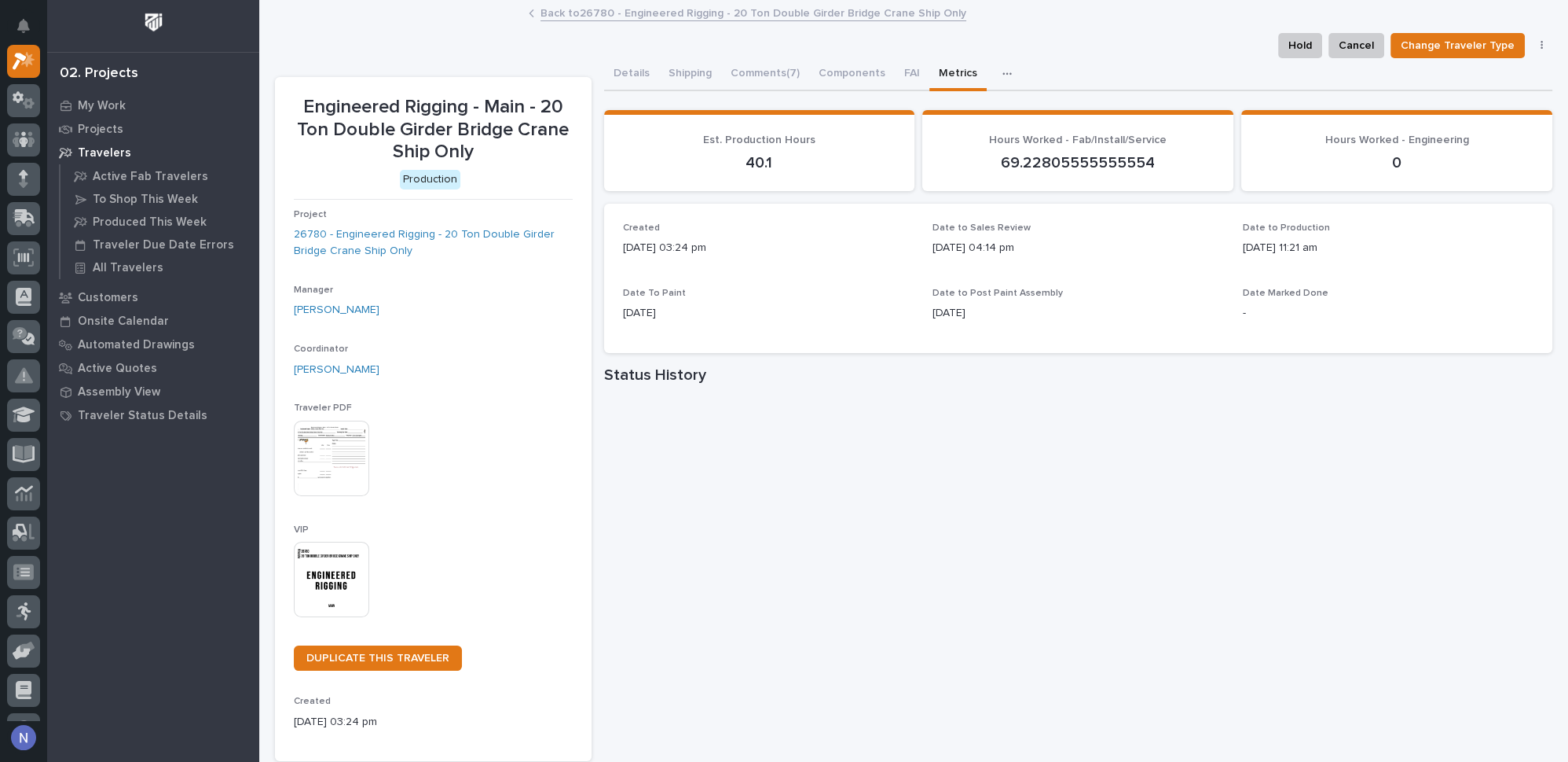
click at [652, 17] on link "Back to 26780 - Engineered Rigging - 20 Ton Double Girder Bridge Crane Ship Only" at bounding box center [753, 12] width 426 height 18
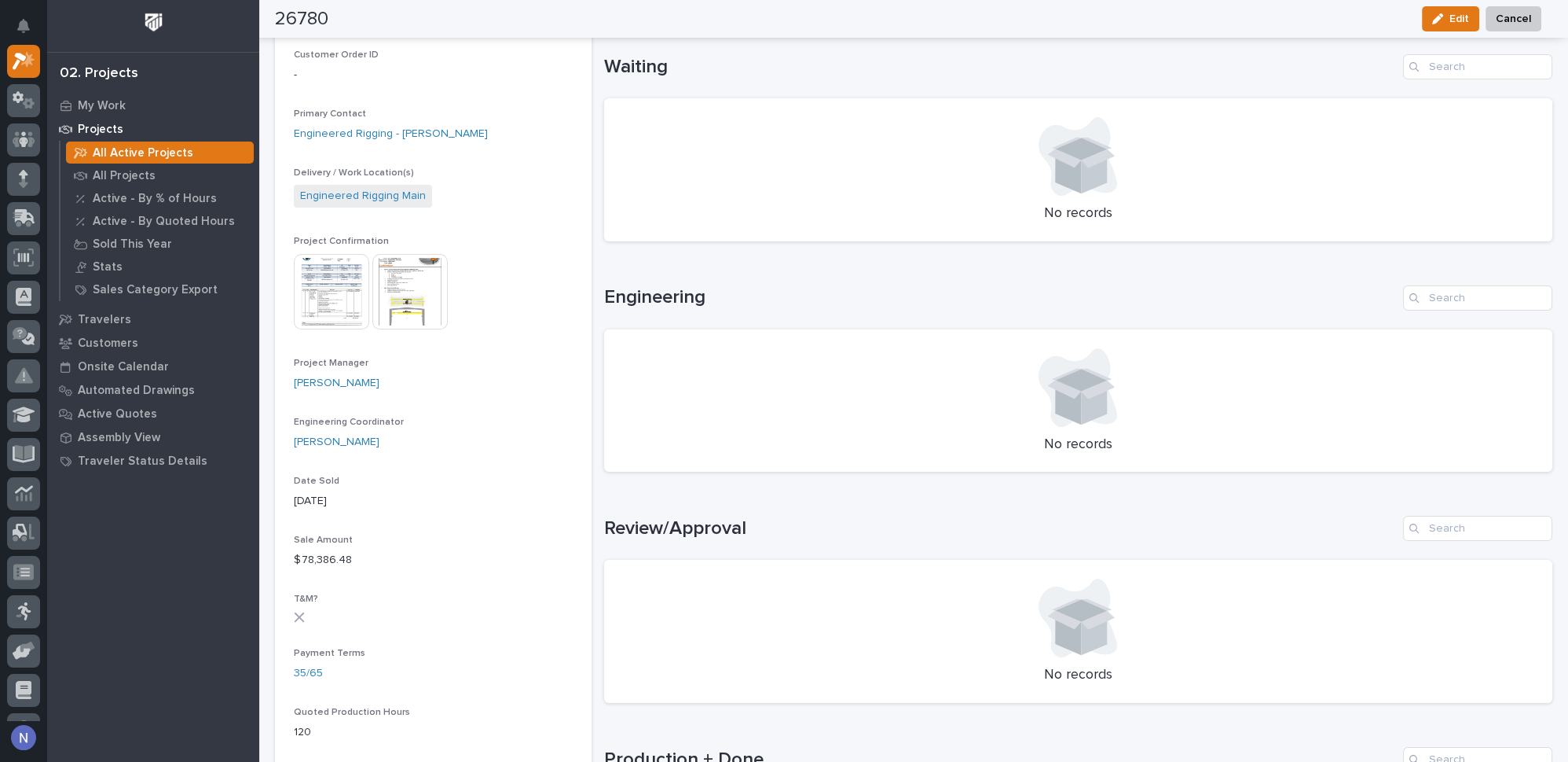
scroll to position [391, 0]
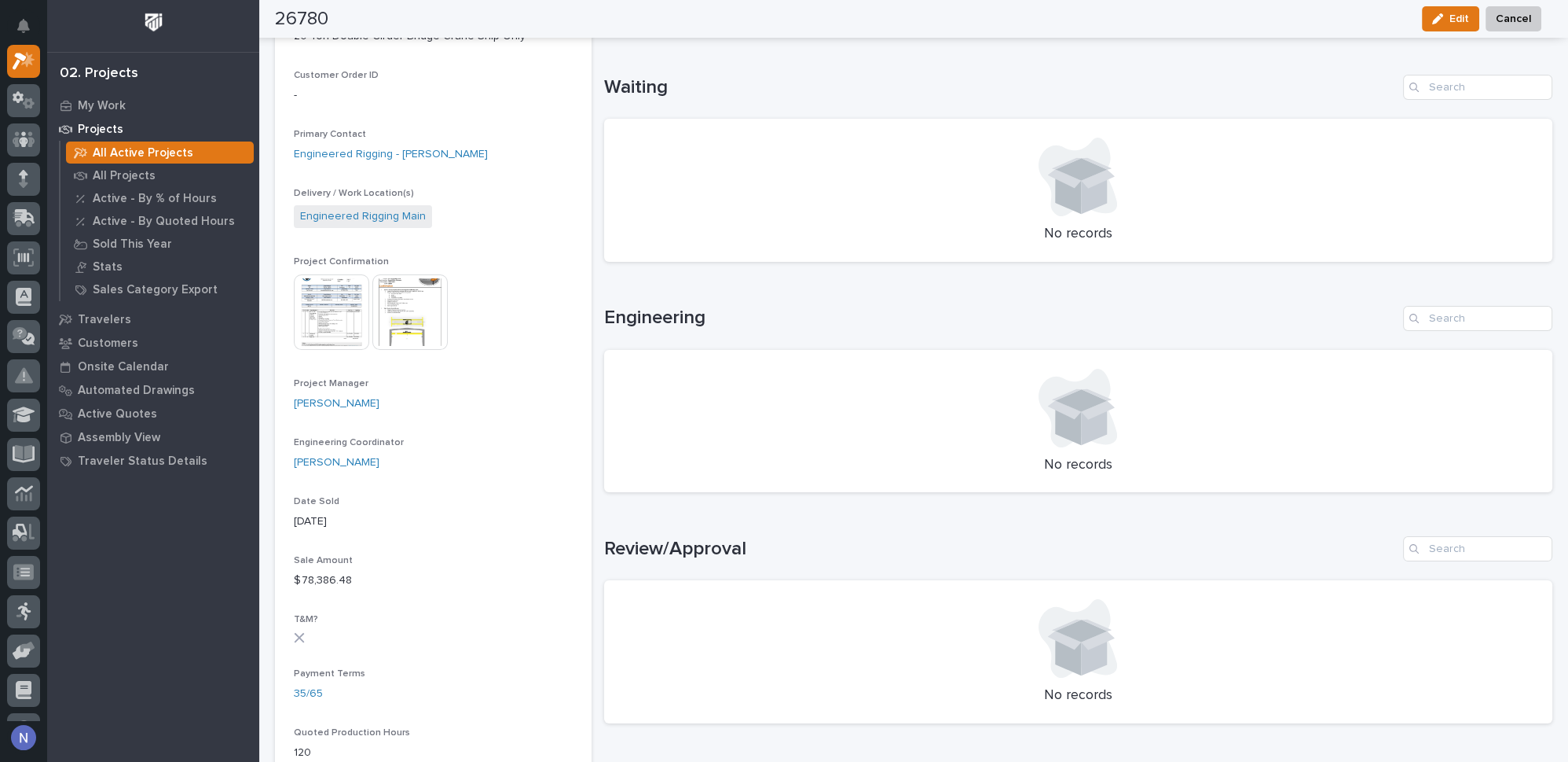
click at [405, 307] on img at bounding box center [410, 311] width 75 height 76
